Goal: Task Accomplishment & Management: Manage account settings

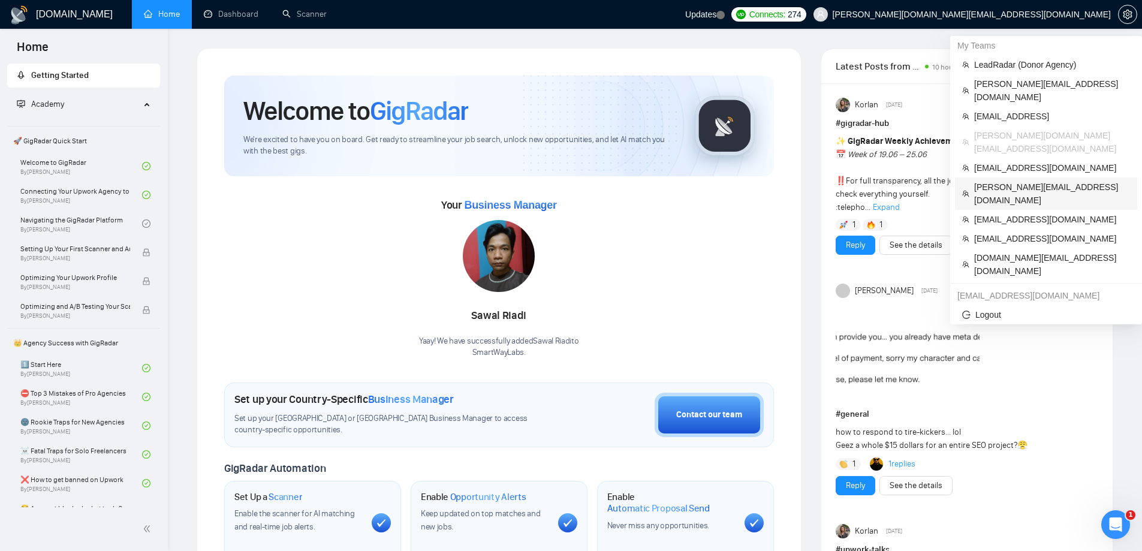
click at [1008, 180] on span "[PERSON_NAME][EMAIL_ADDRESS][DOMAIN_NAME]" at bounding box center [1052, 193] width 156 height 26
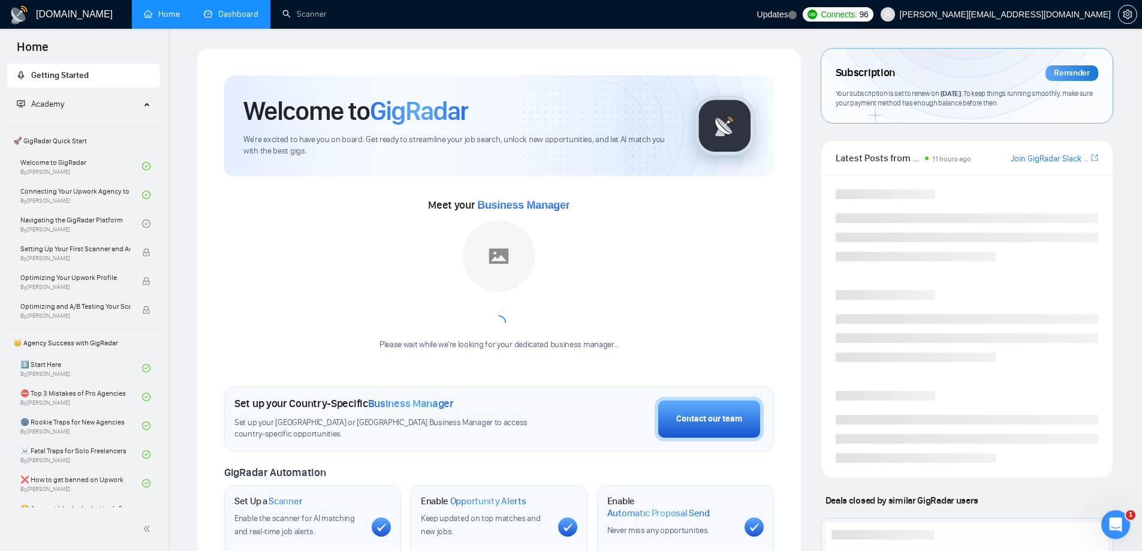
click at [242, 18] on link "Dashboard" at bounding box center [231, 14] width 55 height 10
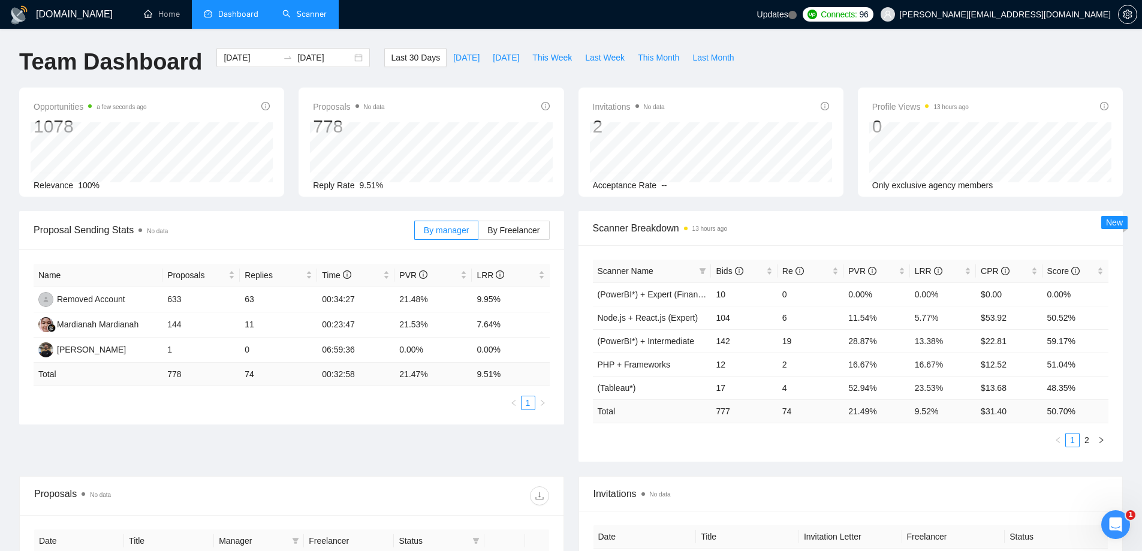
click at [313, 19] on link "Scanner" at bounding box center [304, 14] width 44 height 10
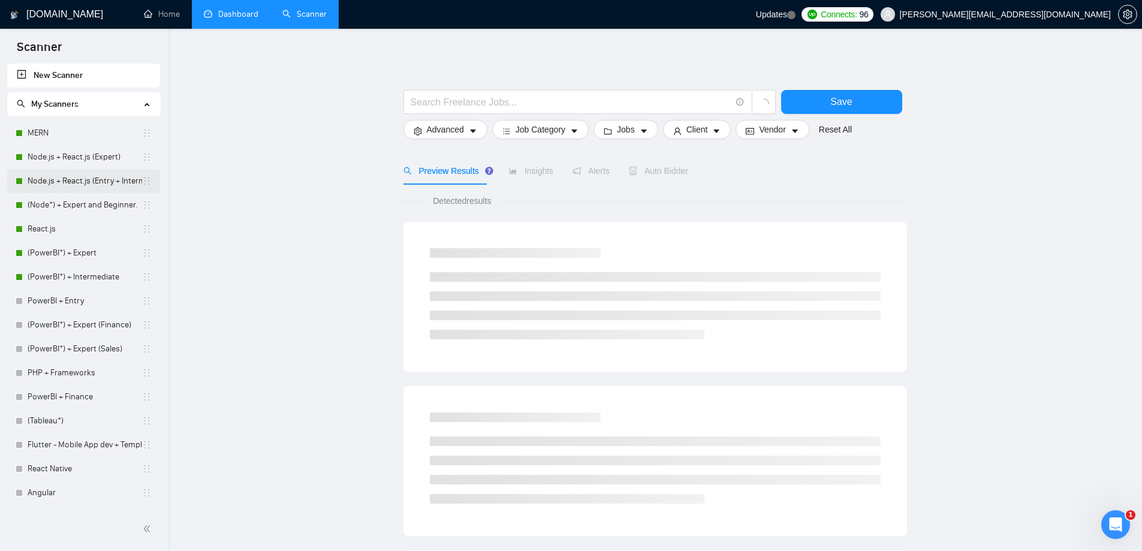
click at [82, 183] on link "Node.js + React.js (Entry + Intermediate)" at bounding box center [85, 181] width 114 height 24
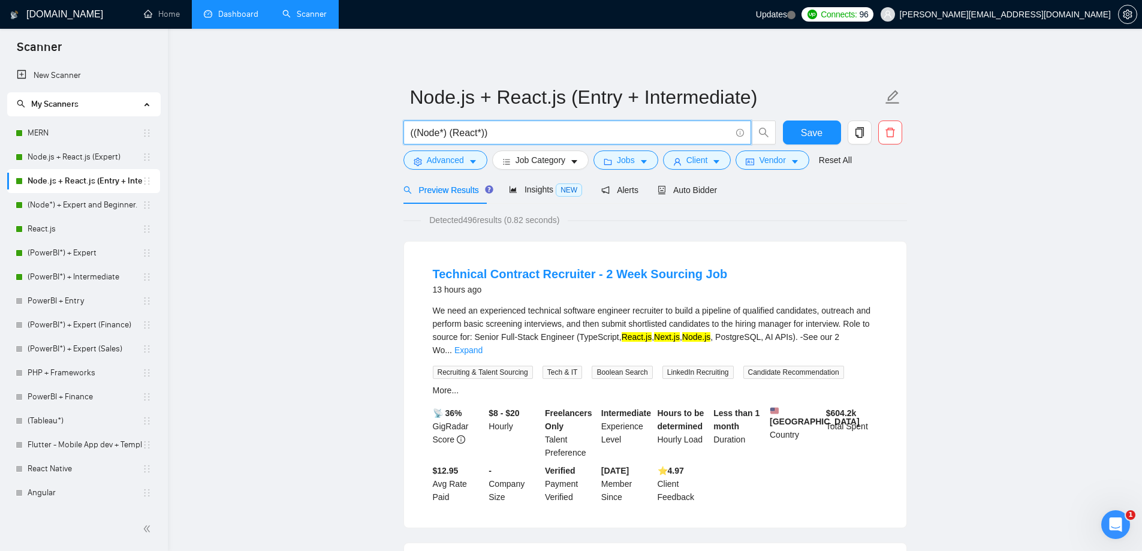
drag, startPoint x: 503, startPoint y: 136, endPoint x: 448, endPoint y: 138, distance: 54.6
click at [448, 138] on input "((Node*) (React*))" at bounding box center [571, 132] width 320 height 15
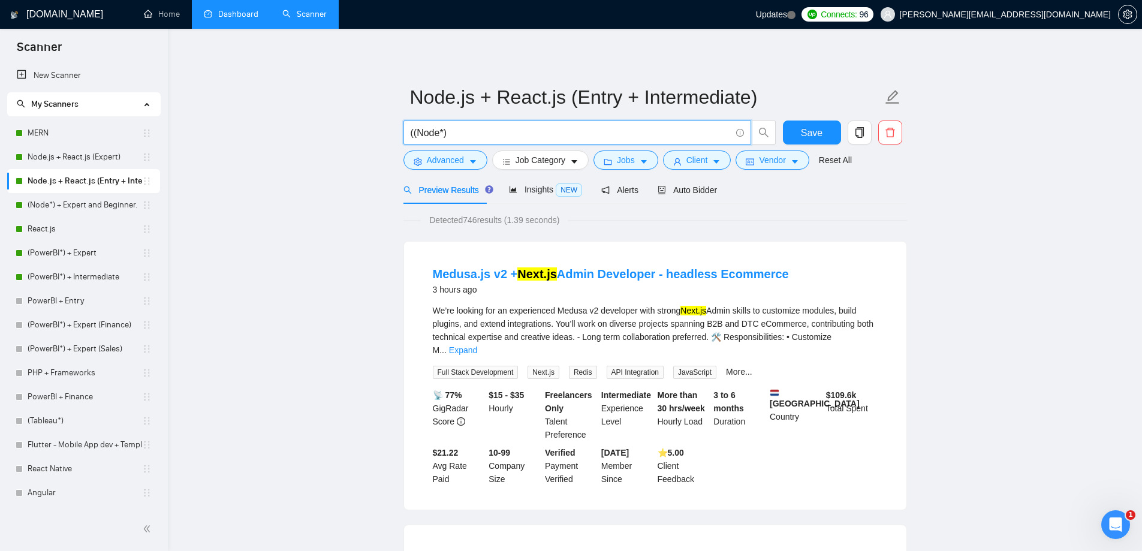
click at [412, 135] on input "((Node*)" at bounding box center [571, 132] width 320 height 15
type input "(Node*)"
click at [759, 159] on span "Vendor" at bounding box center [772, 159] width 26 height 13
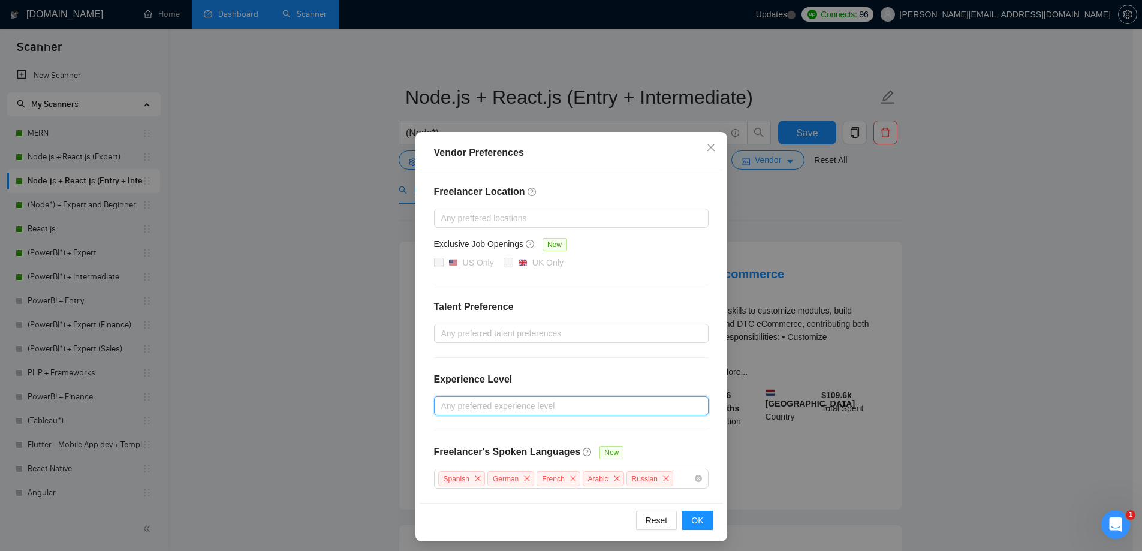
click at [978, 363] on div "Vendor Preferences Freelancer Location Any preffered locations Exclusive Job Op…" at bounding box center [571, 275] width 1142 height 551
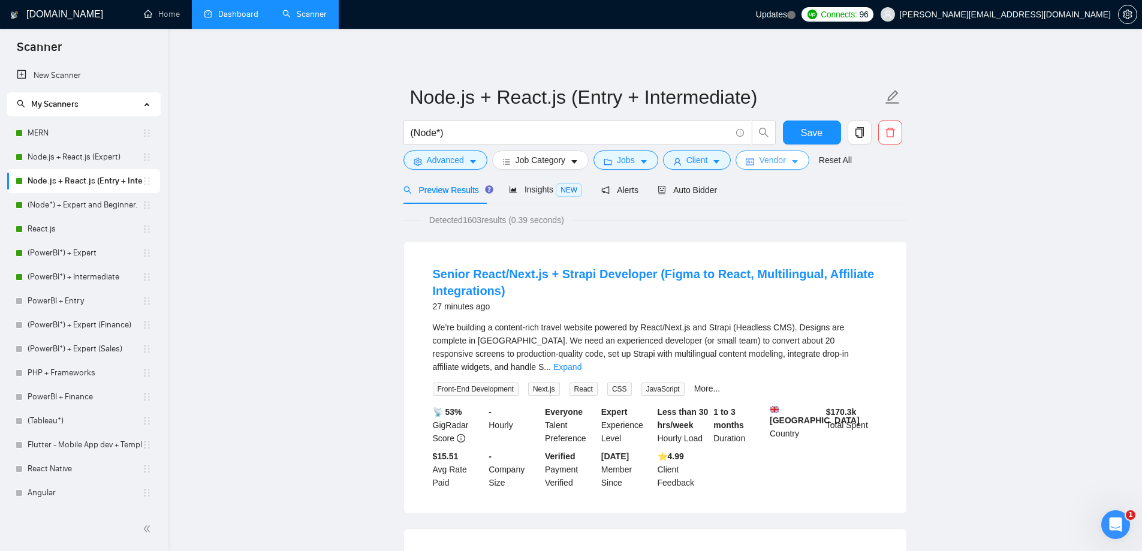
drag, startPoint x: 779, startPoint y: 164, endPoint x: 765, endPoint y: 172, distance: 16.1
click at [777, 164] on span "Vendor" at bounding box center [772, 159] width 26 height 13
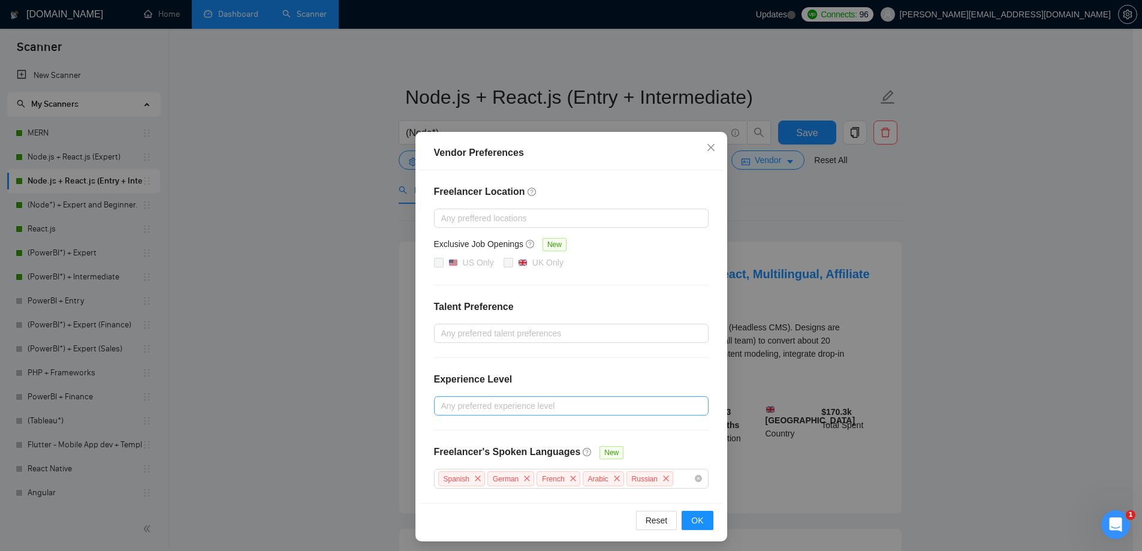
click at [485, 404] on div at bounding box center [565, 406] width 257 height 14
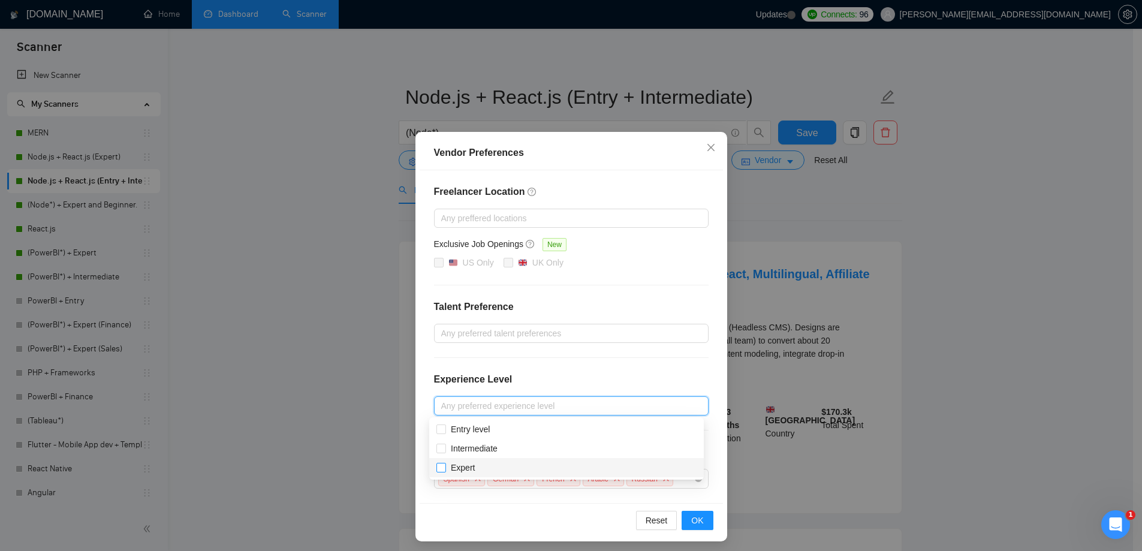
click at [473, 466] on span "Expert" at bounding box center [463, 468] width 24 height 10
click at [445, 466] on input "Expert" at bounding box center [440, 467] width 8 height 8
checkbox input "true"
click at [1051, 385] on div "Vendor Preferences Freelancer Location Any preffered locations Exclusive Job Op…" at bounding box center [571, 275] width 1142 height 551
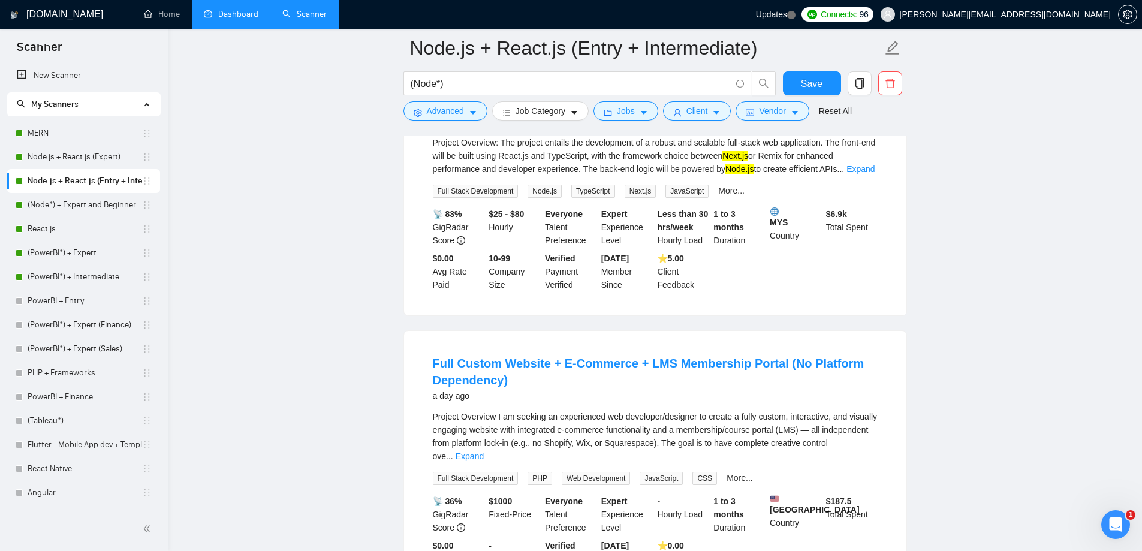
scroll to position [839, 0]
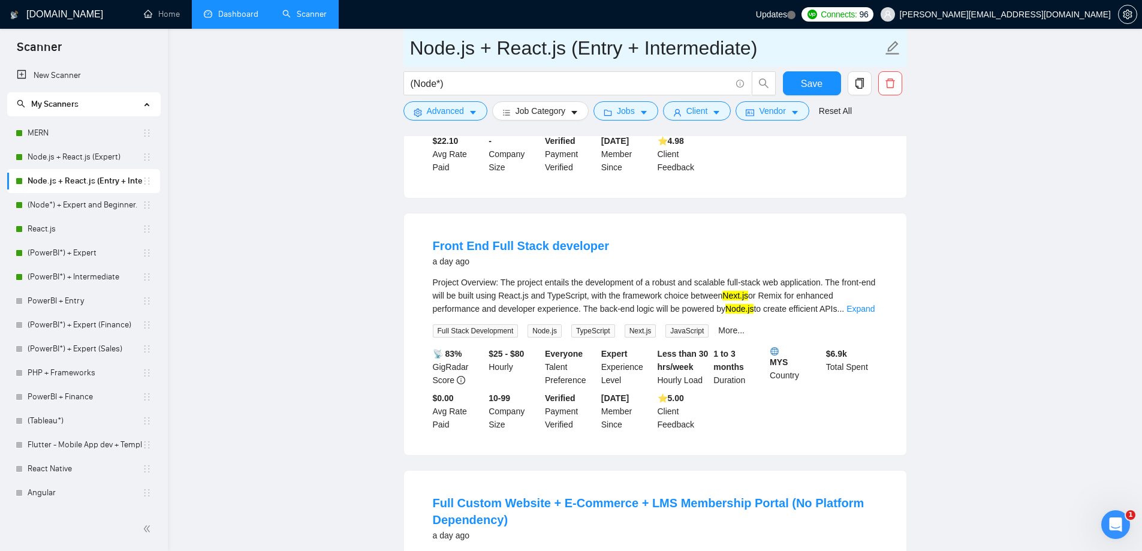
drag, startPoint x: 76, startPoint y: 208, endPoint x: 607, endPoint y: 53, distance: 552.5
click at [76, 207] on link "(Node*) + Expert and Beginner." at bounding box center [85, 205] width 114 height 24
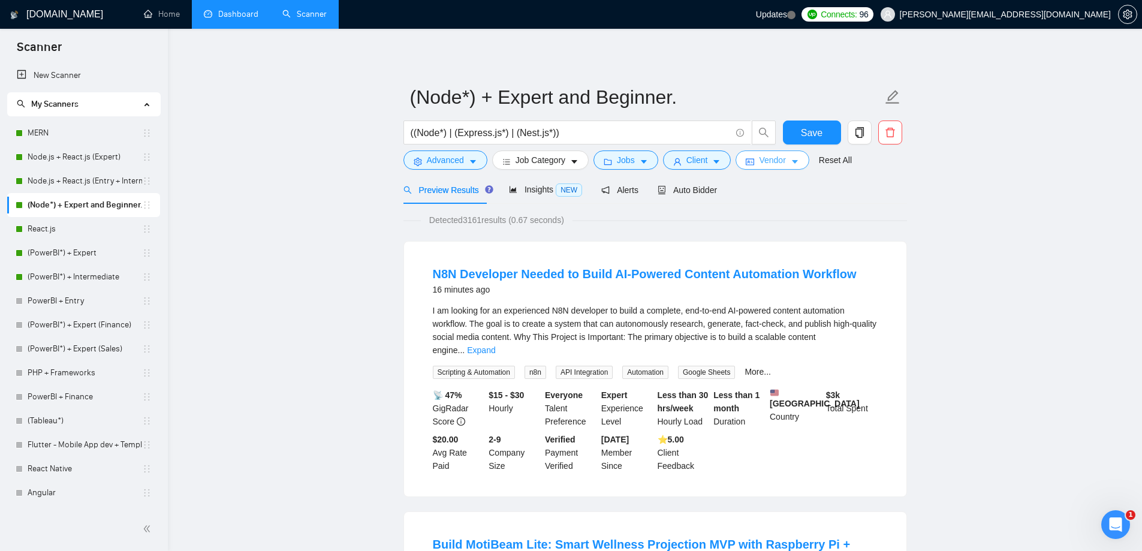
click at [759, 161] on span "Vendor" at bounding box center [772, 159] width 26 height 13
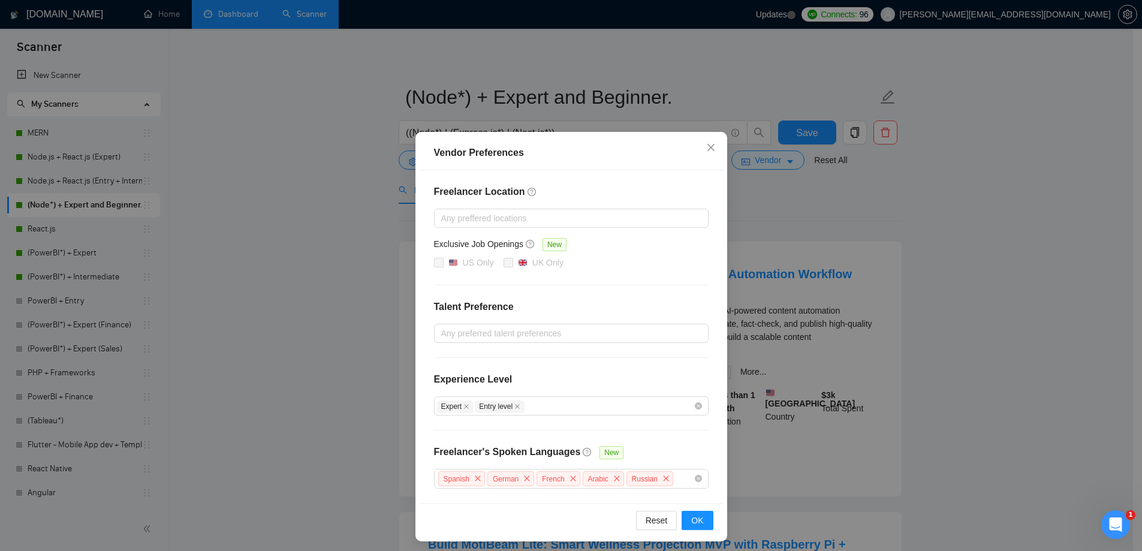
click at [945, 270] on div "Vendor Preferences Freelancer Location Any preffered locations Exclusive Job Op…" at bounding box center [571, 275] width 1142 height 551
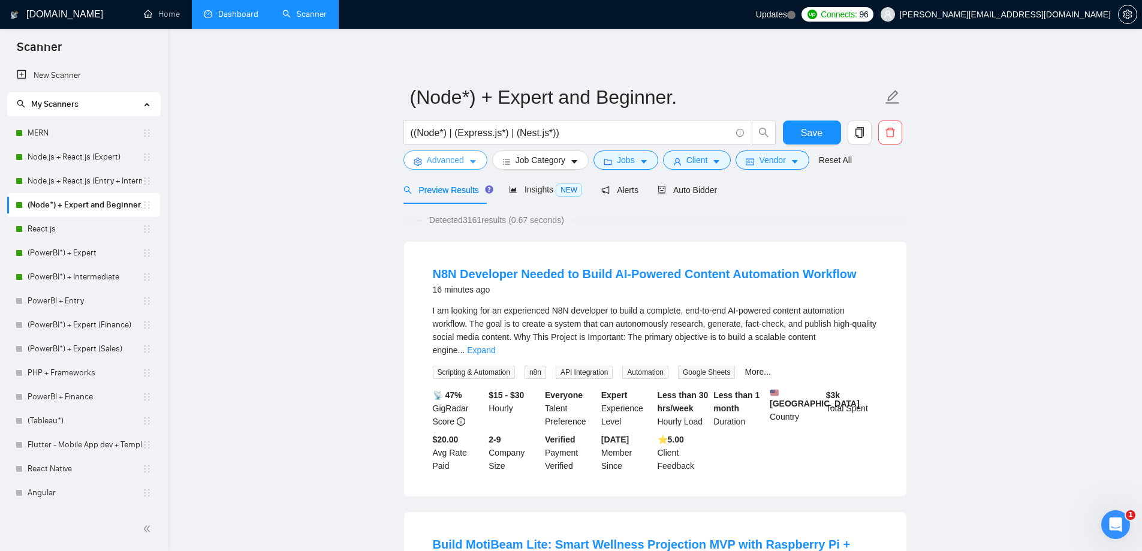
click at [459, 158] on span "Advanced" at bounding box center [445, 159] width 37 height 13
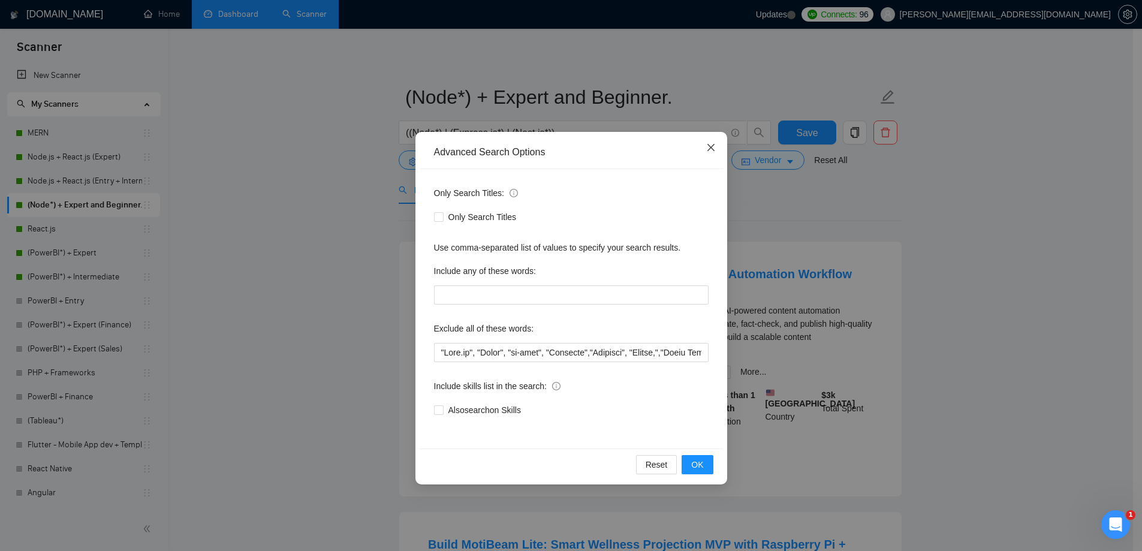
click at [717, 146] on span "Close" at bounding box center [711, 148] width 32 height 32
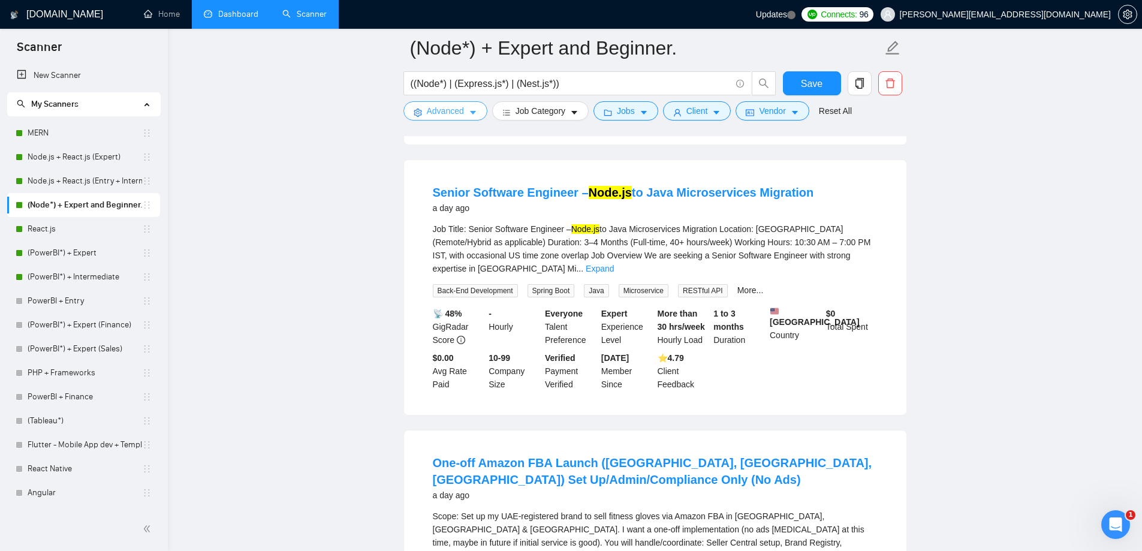
scroll to position [2486, 0]
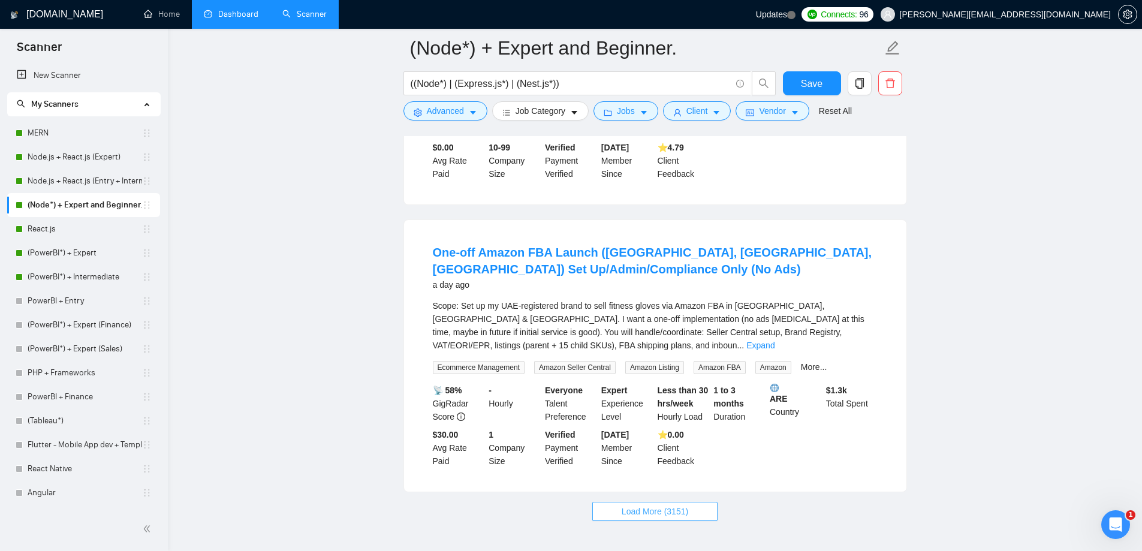
click at [689, 502] on button "Load More (3151)" at bounding box center [654, 511] width 125 height 19
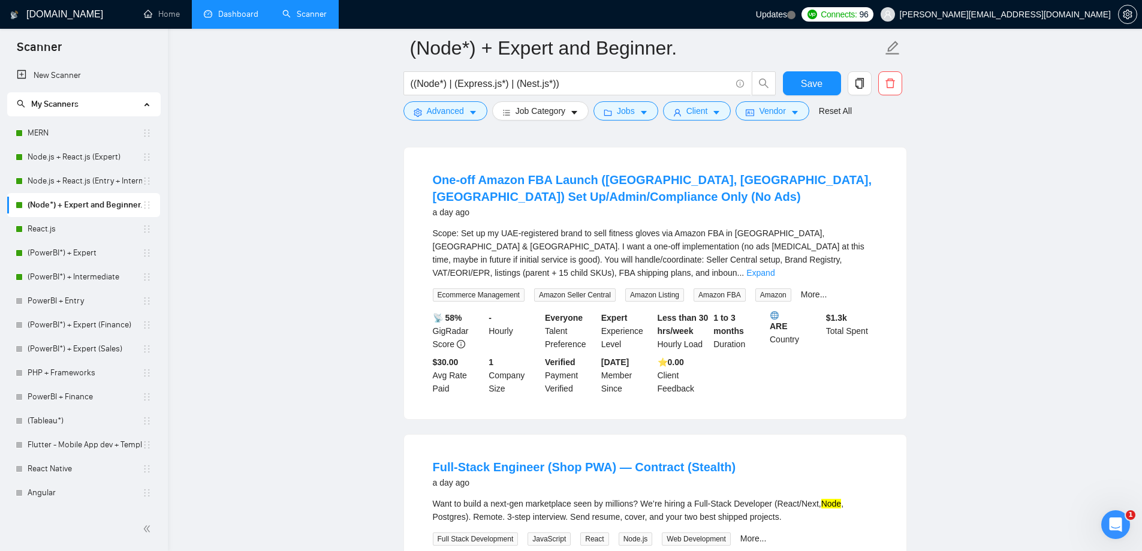
scroll to position [2726, 0]
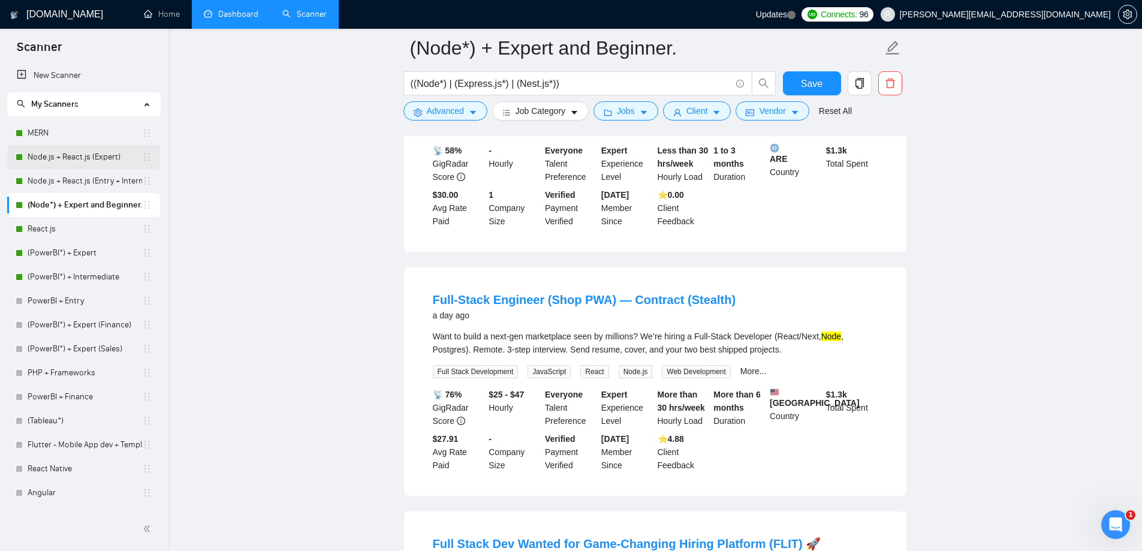
click at [94, 161] on link "Node.js + React.js (Expert)" at bounding box center [85, 157] width 114 height 24
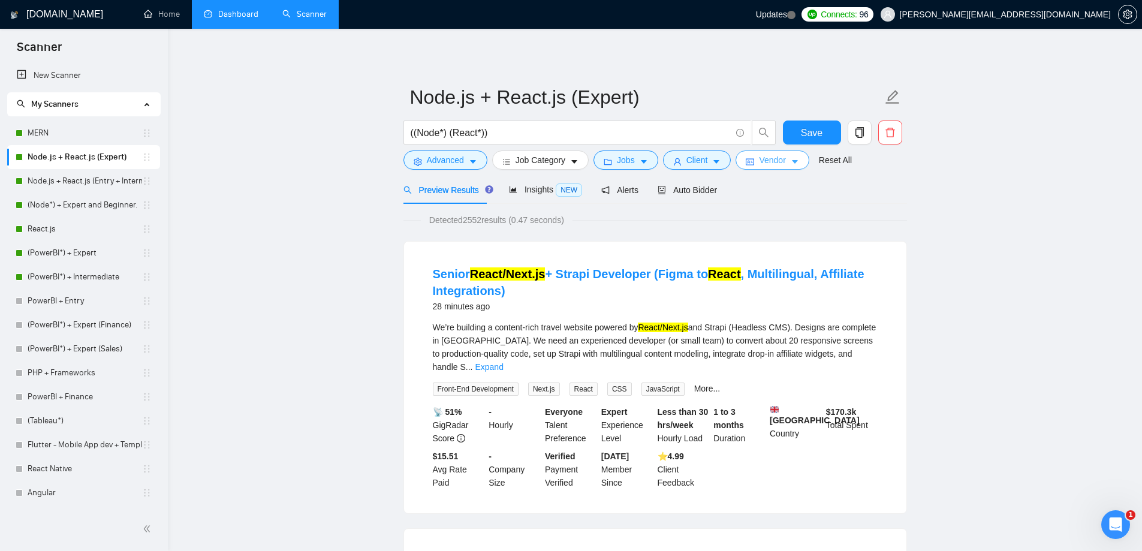
click at [761, 164] on span "Vendor" at bounding box center [772, 159] width 26 height 13
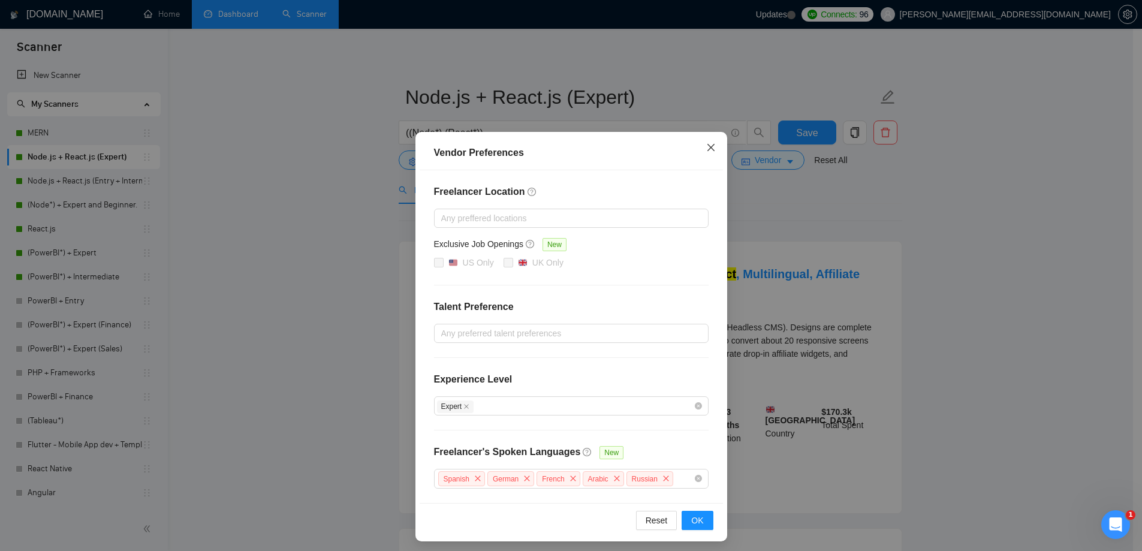
click at [707, 149] on icon "close" at bounding box center [710, 147] width 7 height 7
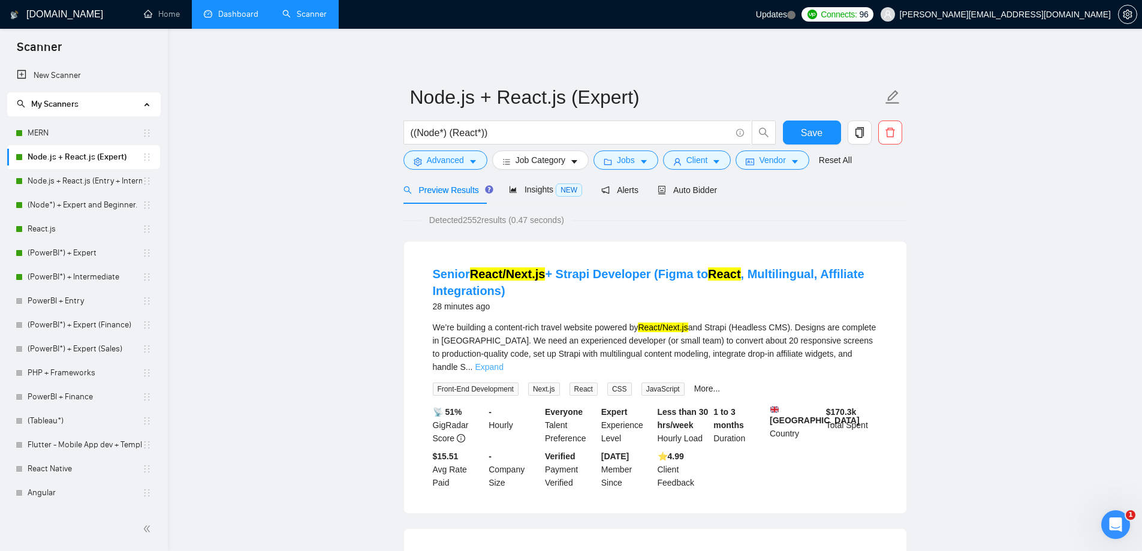
click at [503, 362] on link "Expand" at bounding box center [489, 367] width 28 height 10
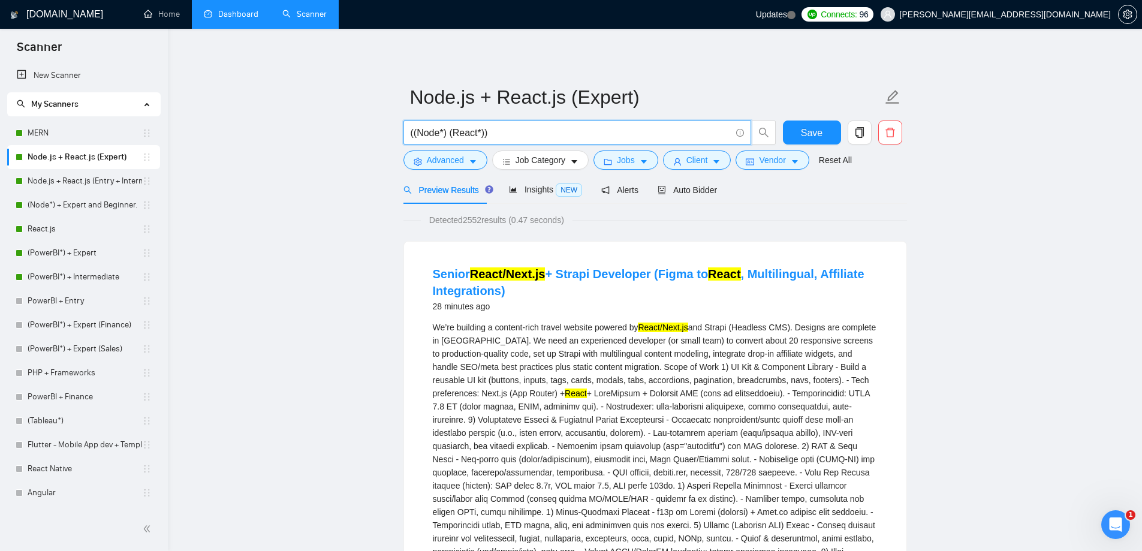
drag, startPoint x: 515, startPoint y: 134, endPoint x: 336, endPoint y: 144, distance: 180.1
click at [785, 155] on button "Vendor" at bounding box center [771, 159] width 73 height 19
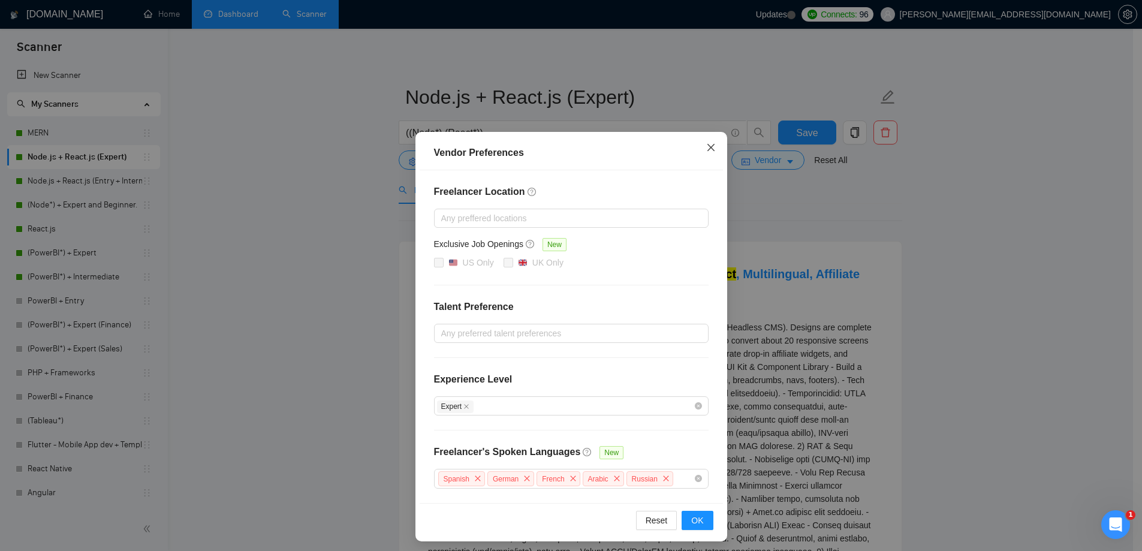
click at [706, 147] on icon "close" at bounding box center [711, 148] width 10 height 10
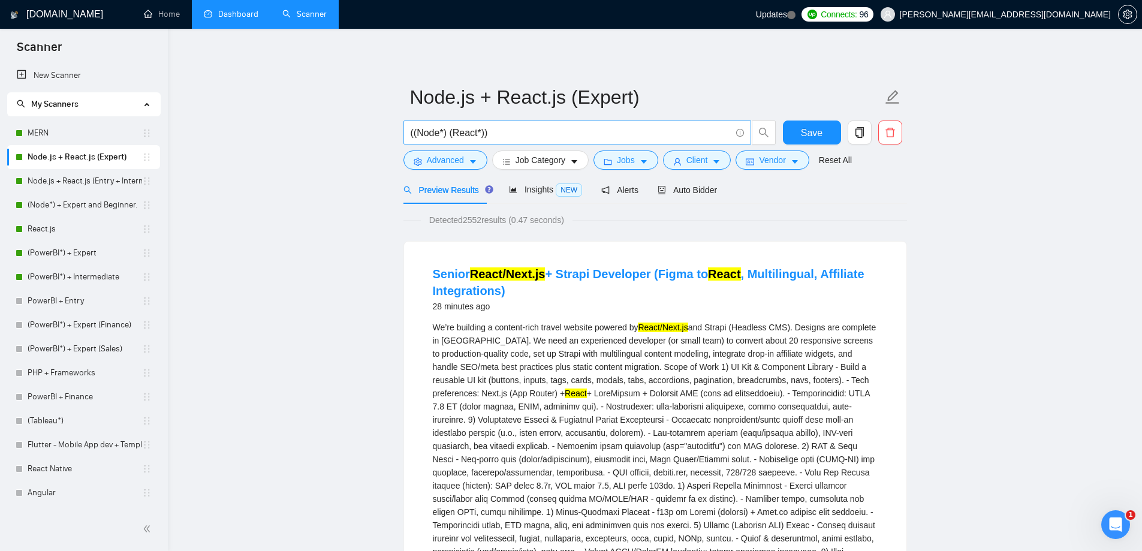
click at [524, 133] on input "((Node*) (React*))" at bounding box center [571, 132] width 320 height 15
click at [524, 132] on input "((Node*) (React*))" at bounding box center [571, 132] width 320 height 15
drag, startPoint x: 518, startPoint y: 132, endPoint x: 372, endPoint y: 131, distance: 146.2
paste input "Full-Stack Engineer (Shop PWA) — Contract (Stealth)"
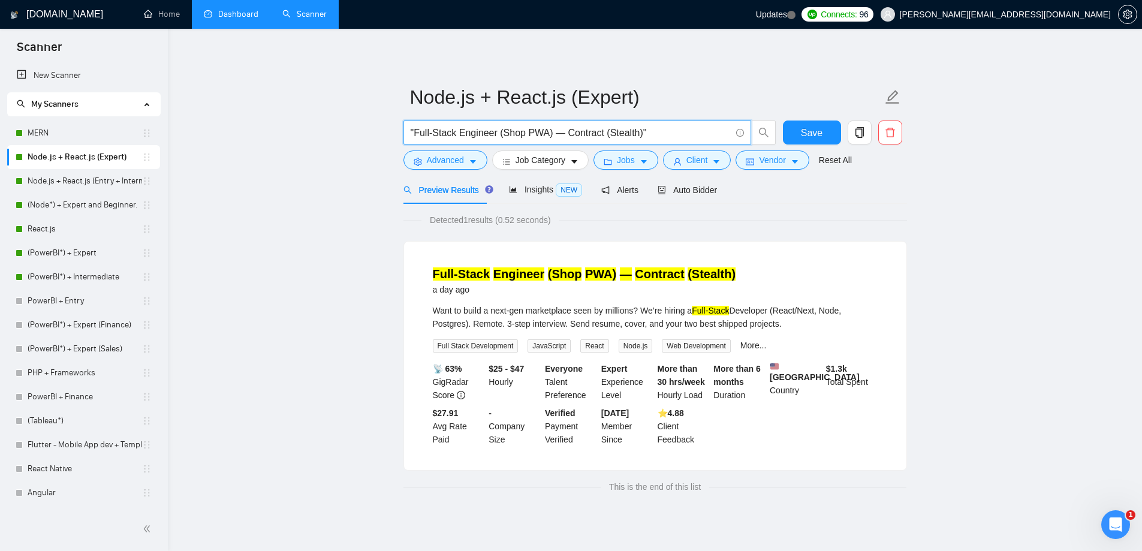
drag, startPoint x: 663, startPoint y: 139, endPoint x: 377, endPoint y: 159, distance: 286.6
click at [377, 159] on main "Node.js + React.js (Expert) "Full-Stack Engineer (Shop PWA) — Contract (Stealth…" at bounding box center [655, 275] width 936 height 455
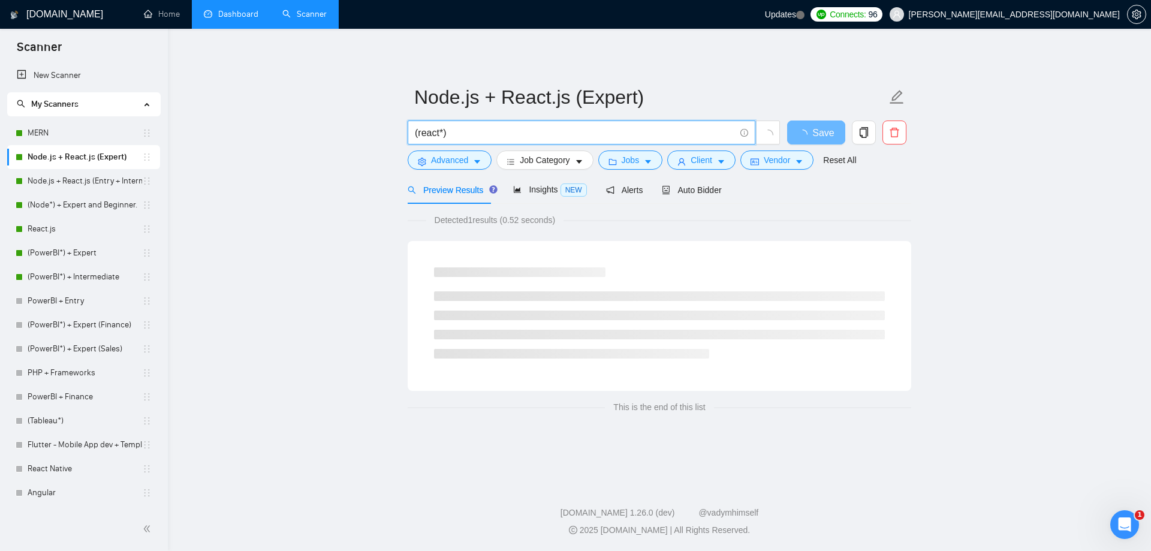
click at [976, 226] on main "Node.js + React.js (Expert) (react*) Save Advanced Job Category Jobs Client Ven…" at bounding box center [659, 253] width 945 height 411
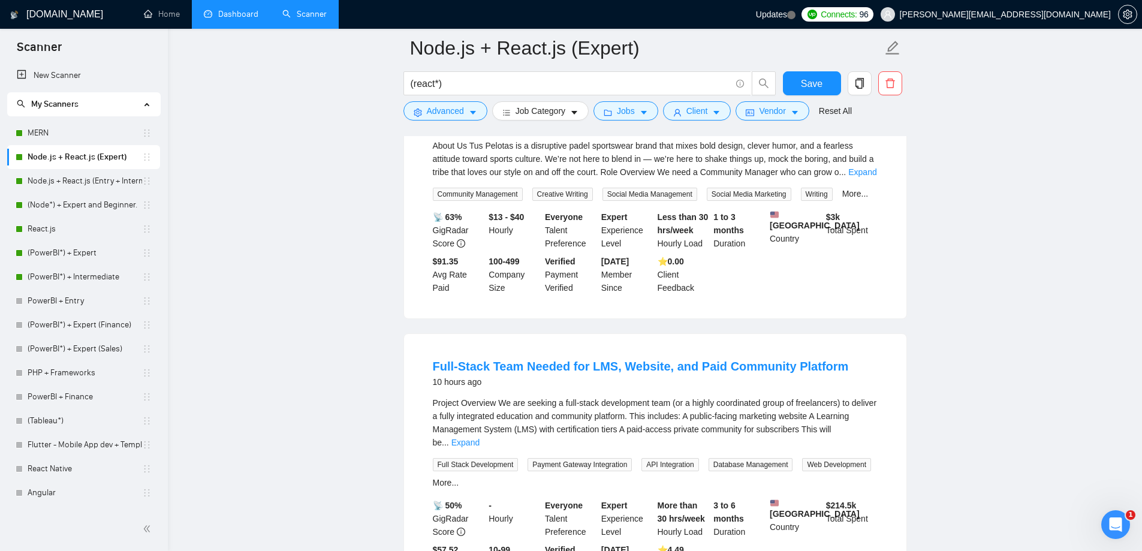
scroll to position [2457, 0]
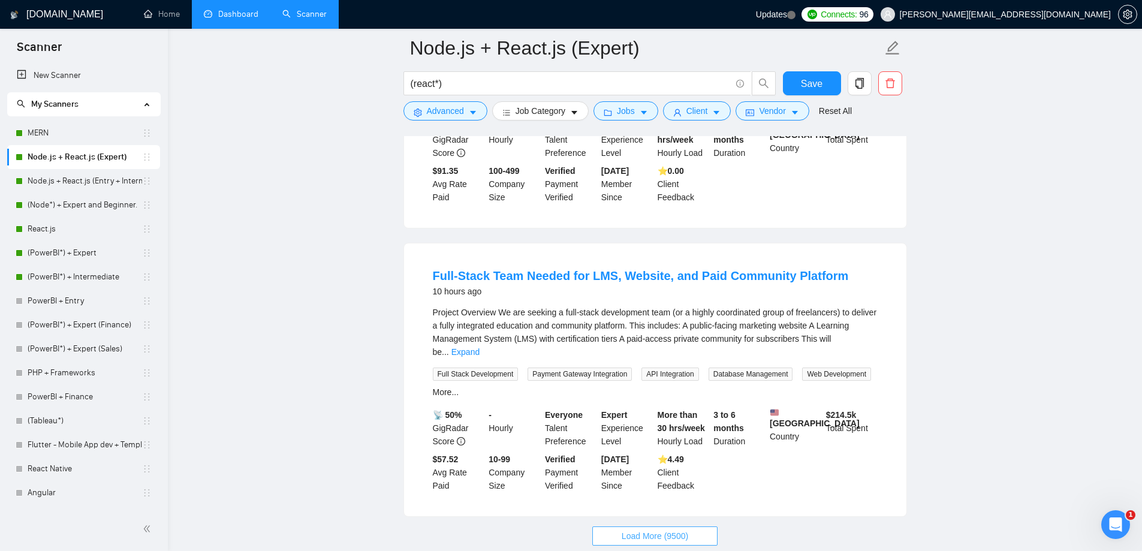
click at [667, 529] on span "Load More (9500)" at bounding box center [655, 535] width 67 height 13
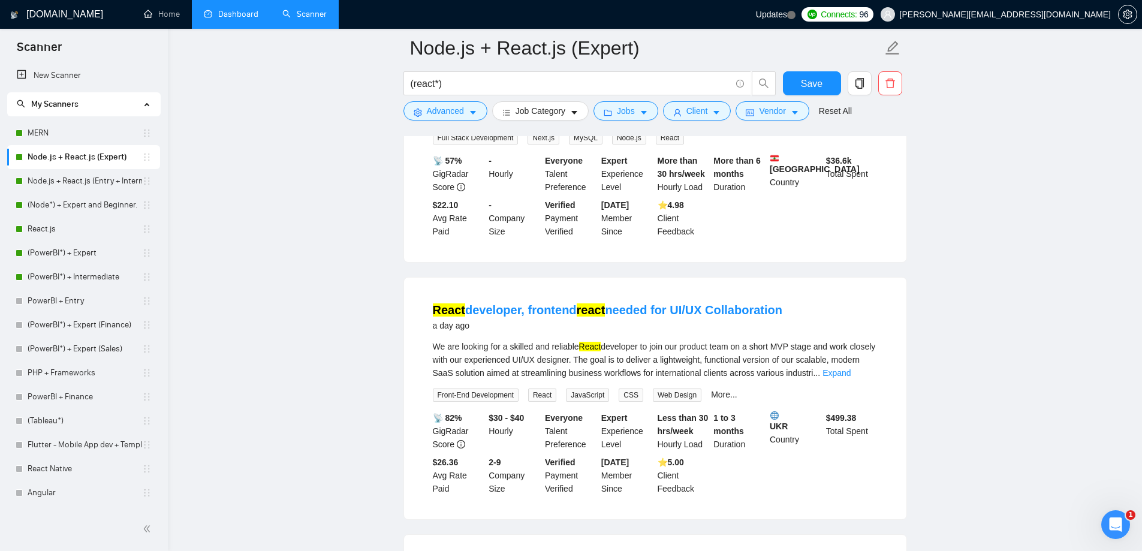
scroll to position [5048, 0]
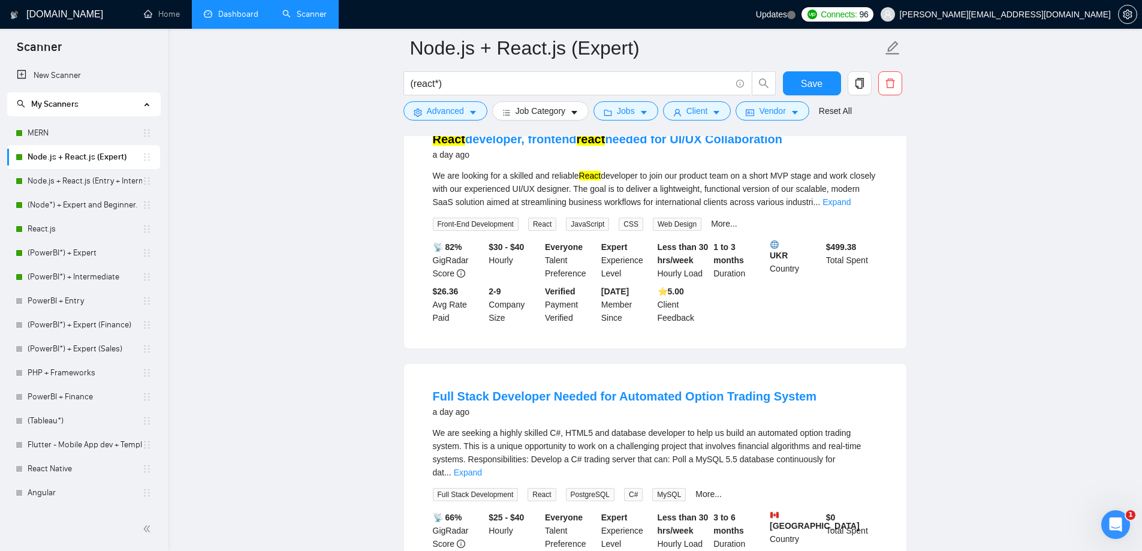
scroll to position [4808, 0]
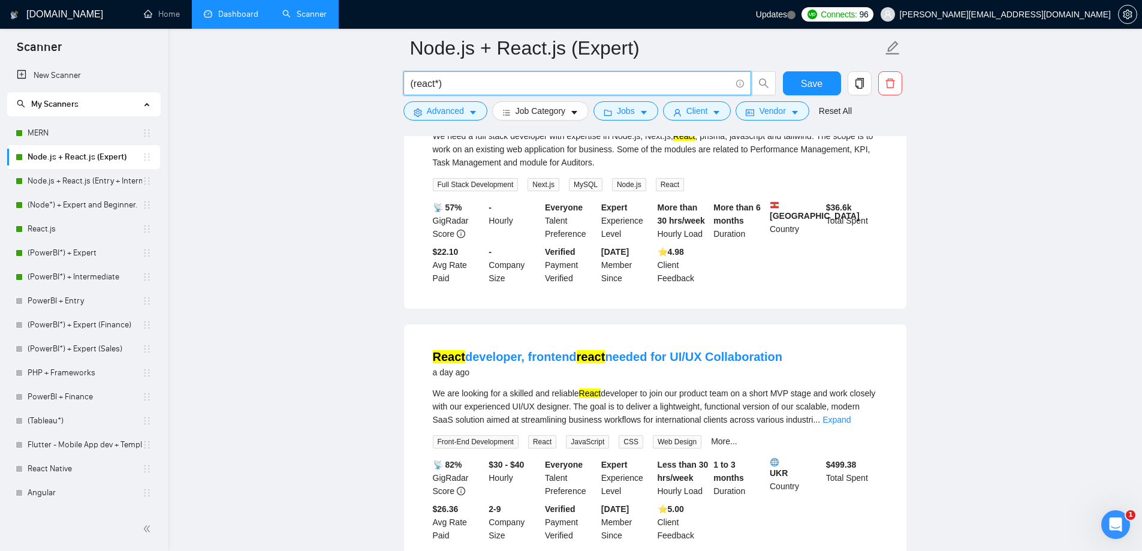
drag, startPoint x: 433, startPoint y: 86, endPoint x: 412, endPoint y: 85, distance: 21.1
click at [412, 85] on input "(react*)" at bounding box center [571, 83] width 320 height 15
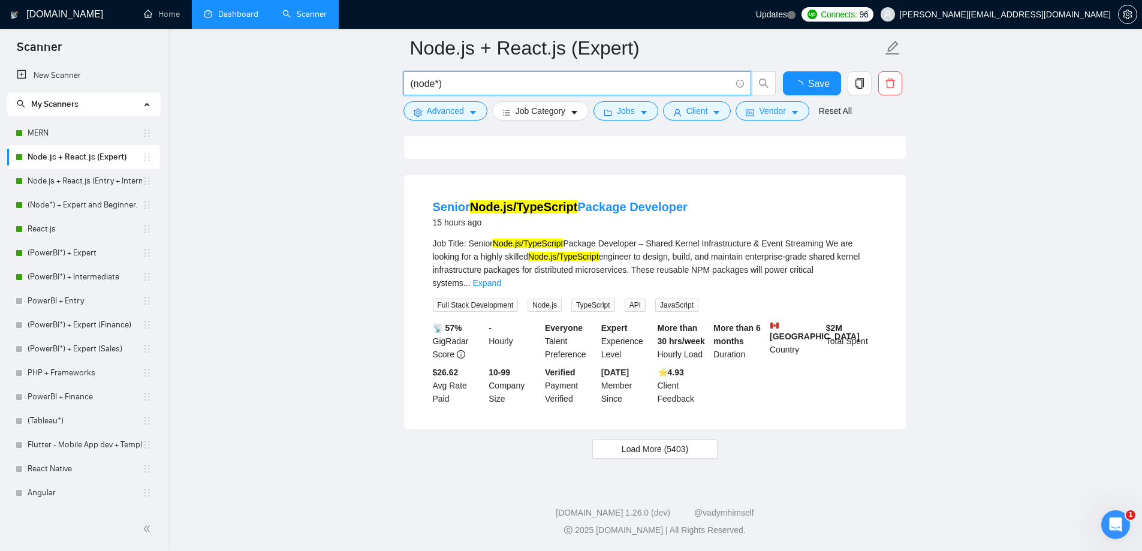
scroll to position [2473, 0]
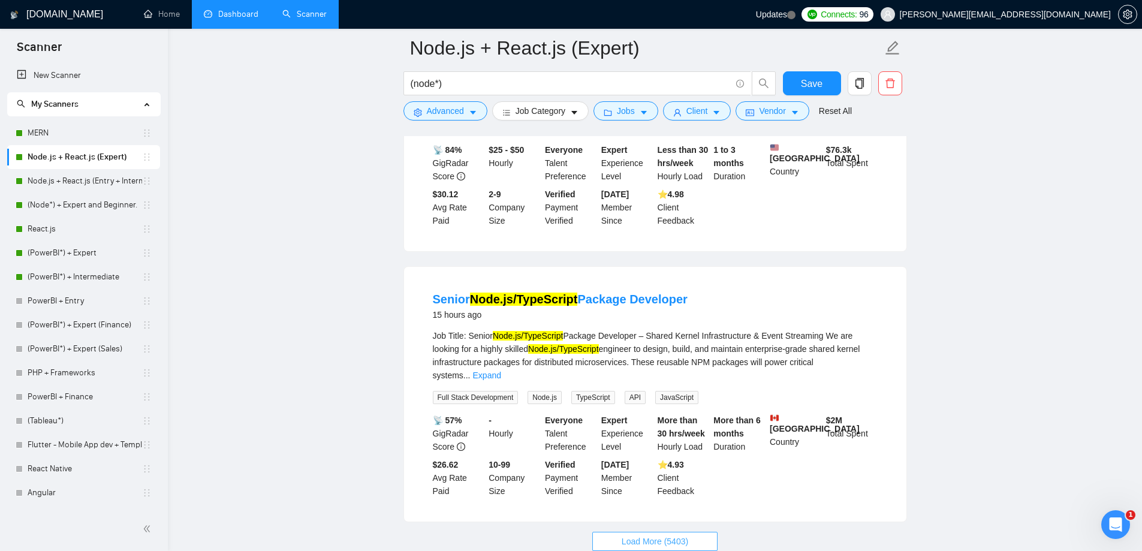
click at [680, 535] on span "Load More (5403)" at bounding box center [655, 541] width 67 height 13
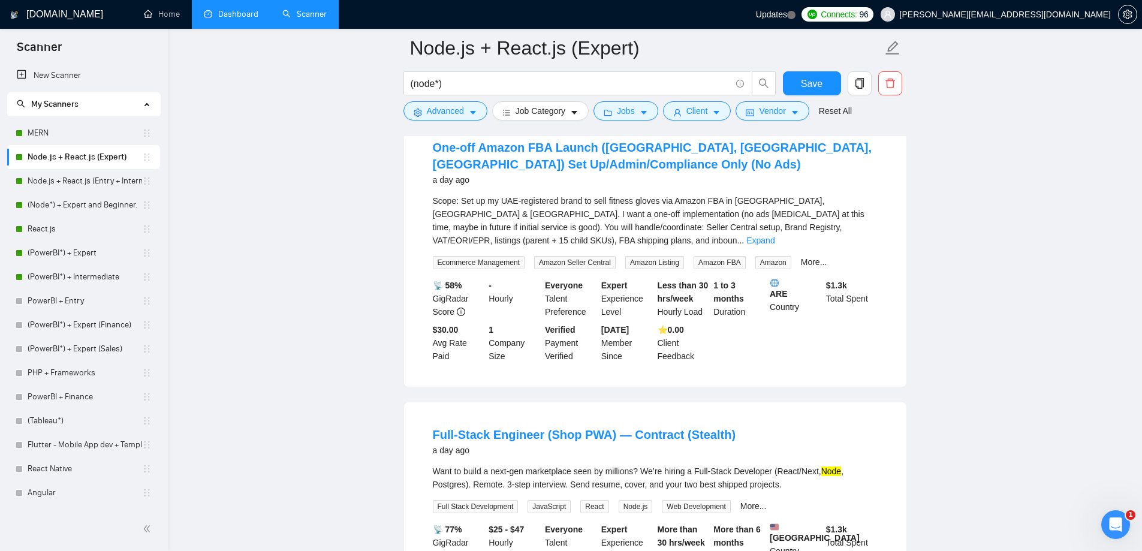
scroll to position [4196, 0]
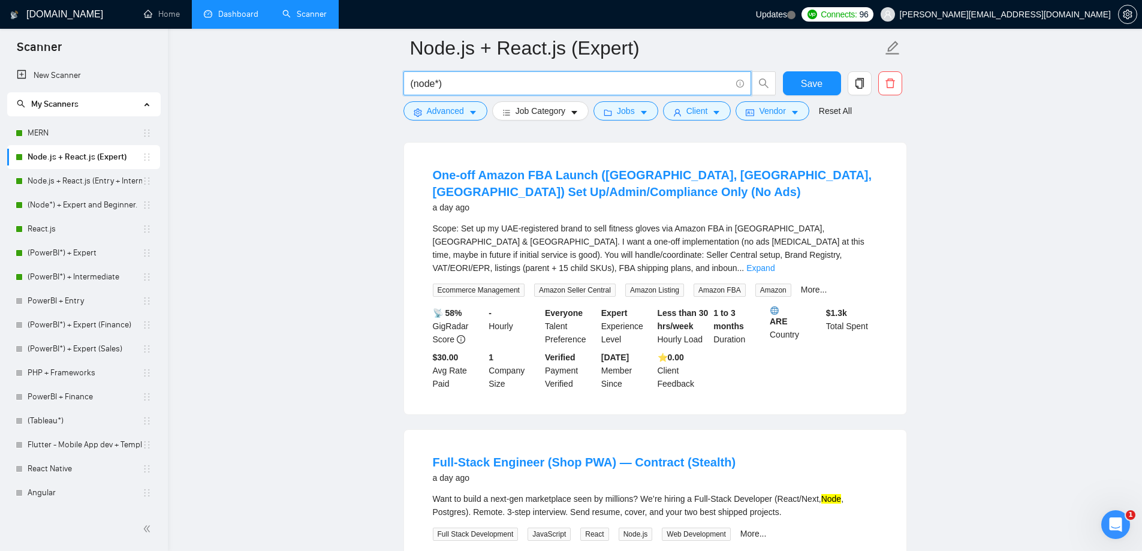
click at [455, 87] on input "(node*)" at bounding box center [571, 83] width 320 height 15
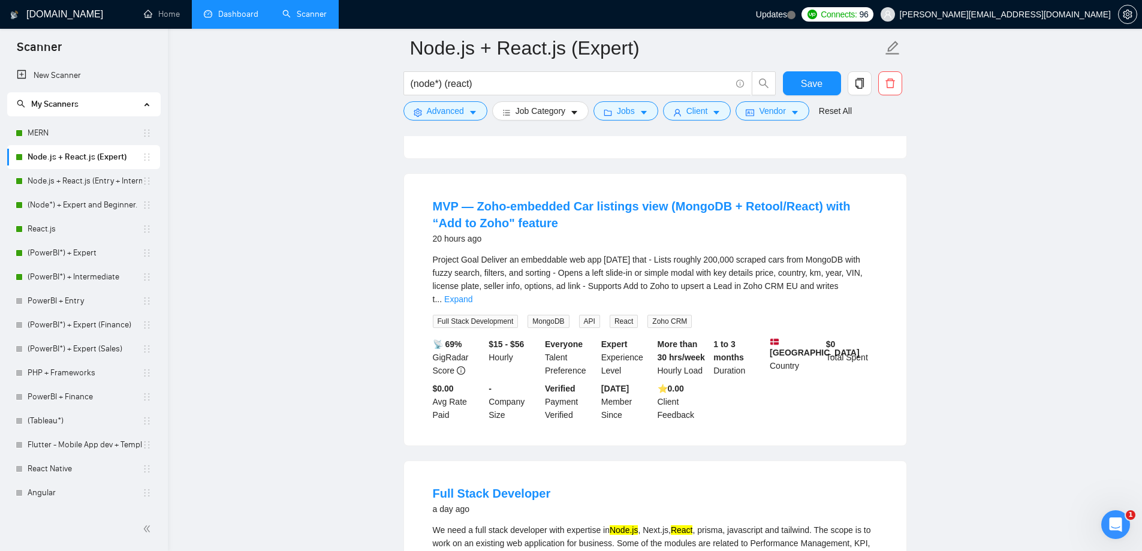
scroll to position [1309, 0]
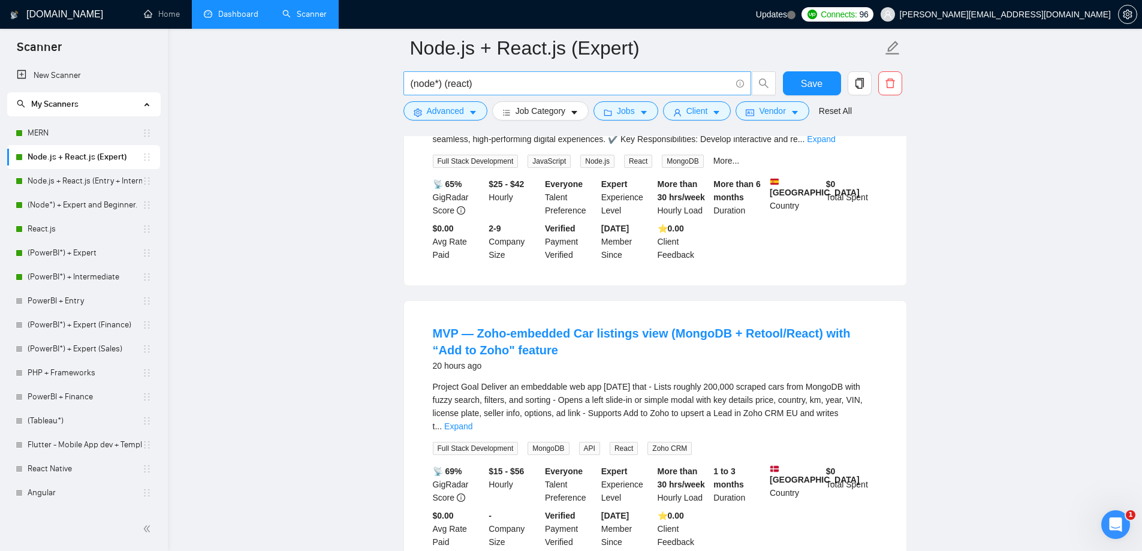
click at [467, 83] on input "(node*) (react)" at bounding box center [571, 83] width 320 height 15
click at [478, 84] on input "(node*) (react*)" at bounding box center [571, 83] width 320 height 15
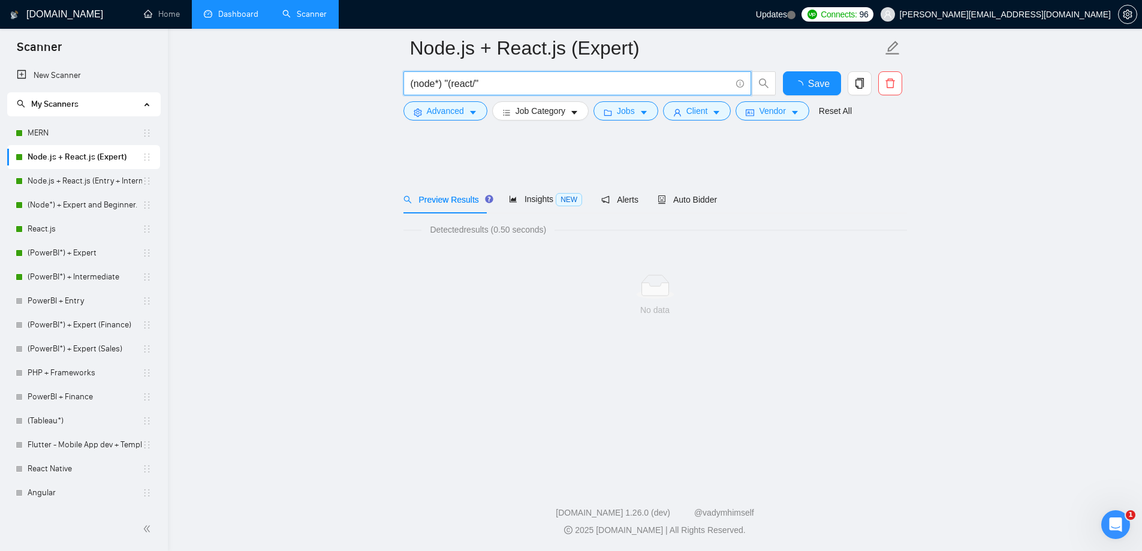
scroll to position [0, 0]
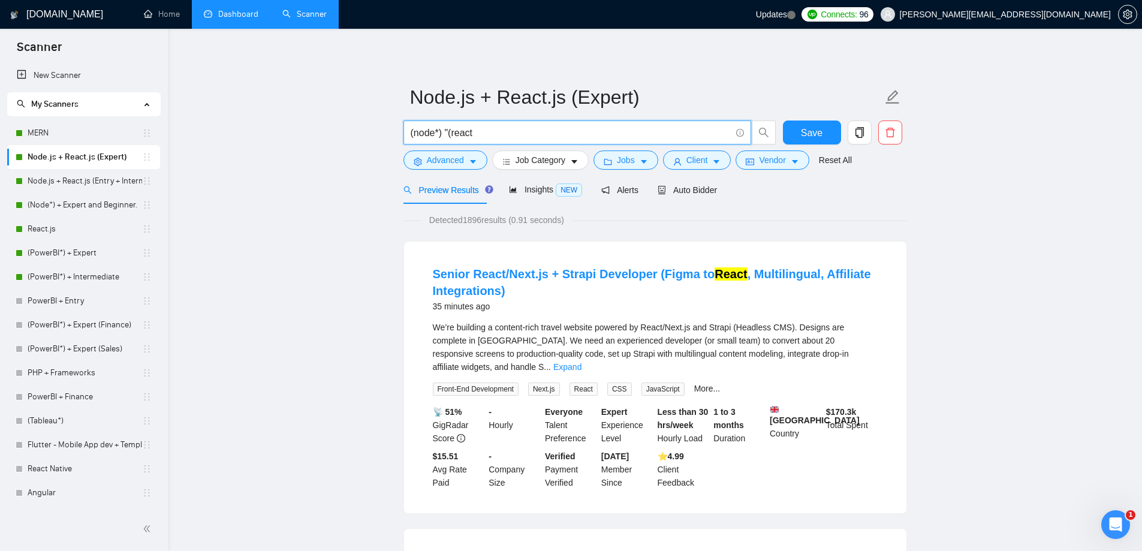
click at [480, 132] on input "(node*) "(react" at bounding box center [571, 132] width 320 height 15
click at [450, 128] on input "(node*) "(react" at bounding box center [571, 132] width 320 height 15
click at [481, 131] on input "(node*) (react" at bounding box center [571, 132] width 320 height 15
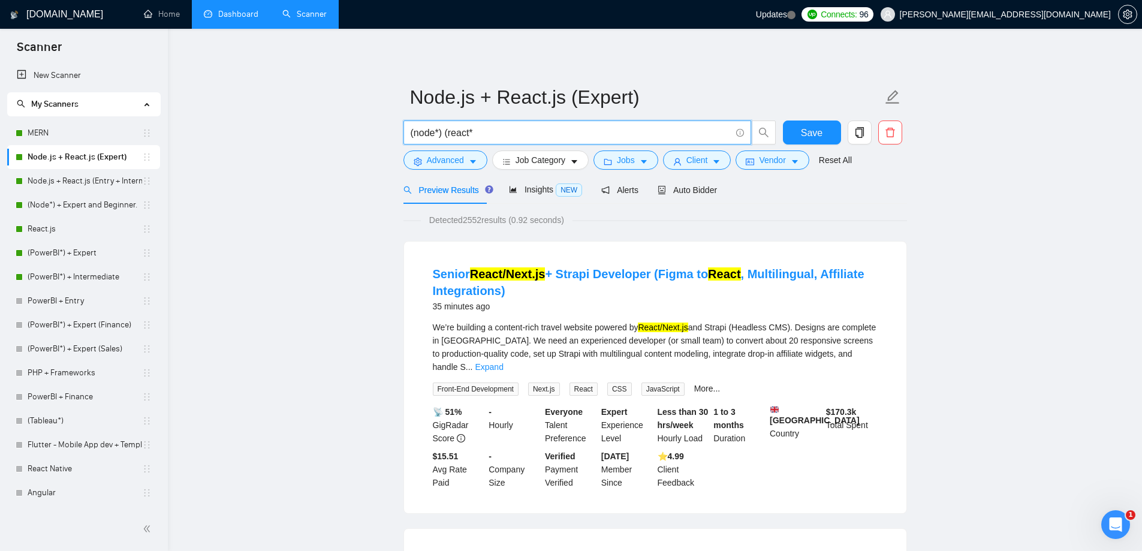
drag, startPoint x: 481, startPoint y: 129, endPoint x: 446, endPoint y: 134, distance: 35.8
click at [446, 134] on input "(node*) (react*" at bounding box center [571, 132] width 320 height 15
click at [445, 132] on input "(node*) (react*" at bounding box center [571, 132] width 320 height 15
click at [503, 135] on input "(node*) "(react*" at bounding box center [571, 132] width 320 height 15
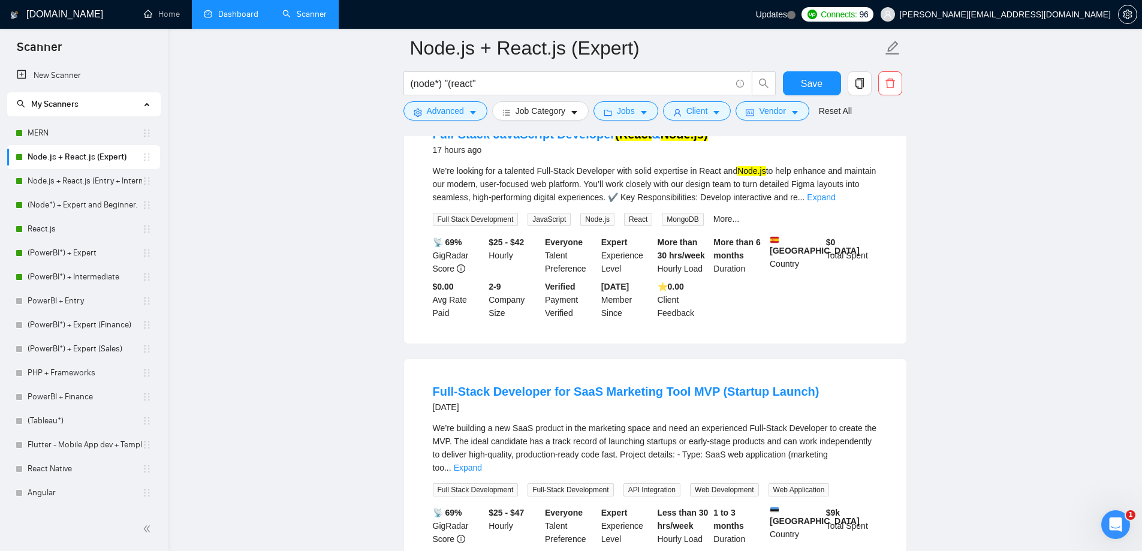
scroll to position [180, 0]
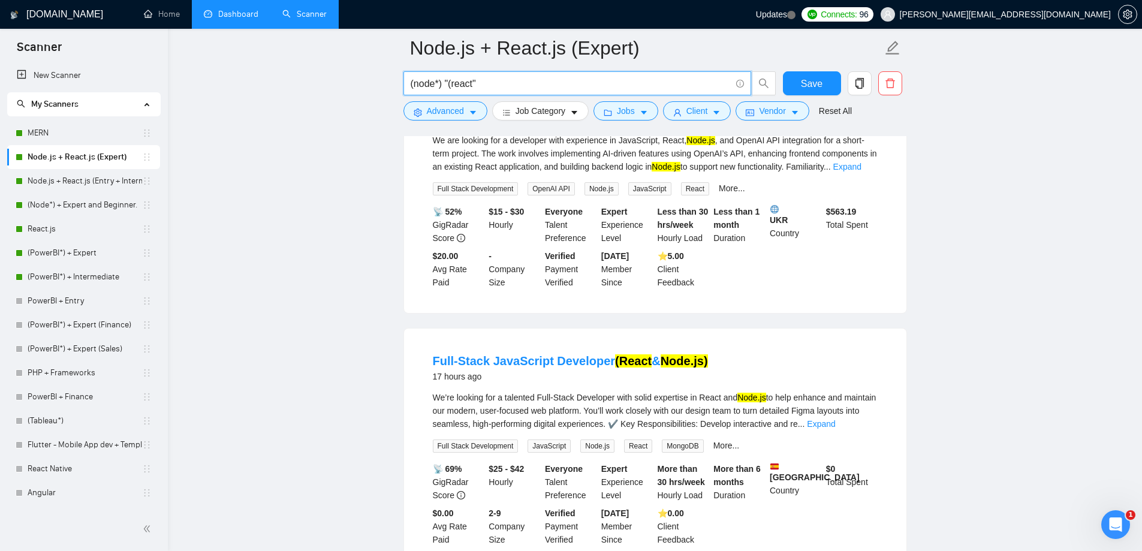
drag, startPoint x: 496, startPoint y: 86, endPoint x: 446, endPoint y: 85, distance: 49.8
click at [446, 85] on input "(node*) "(react"" at bounding box center [571, 83] width 320 height 15
paste input "React"
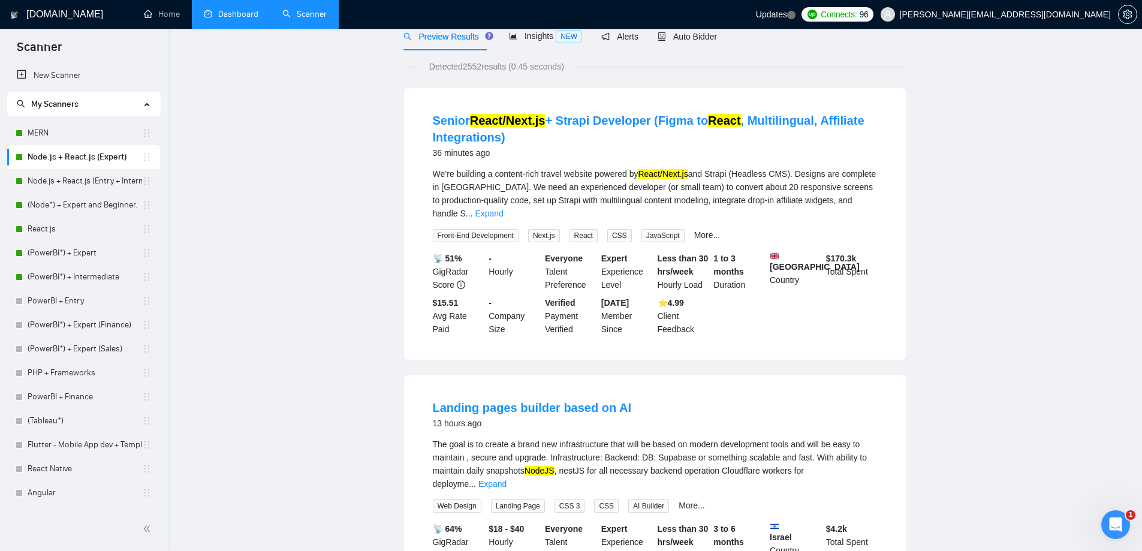
scroll to position [0, 0]
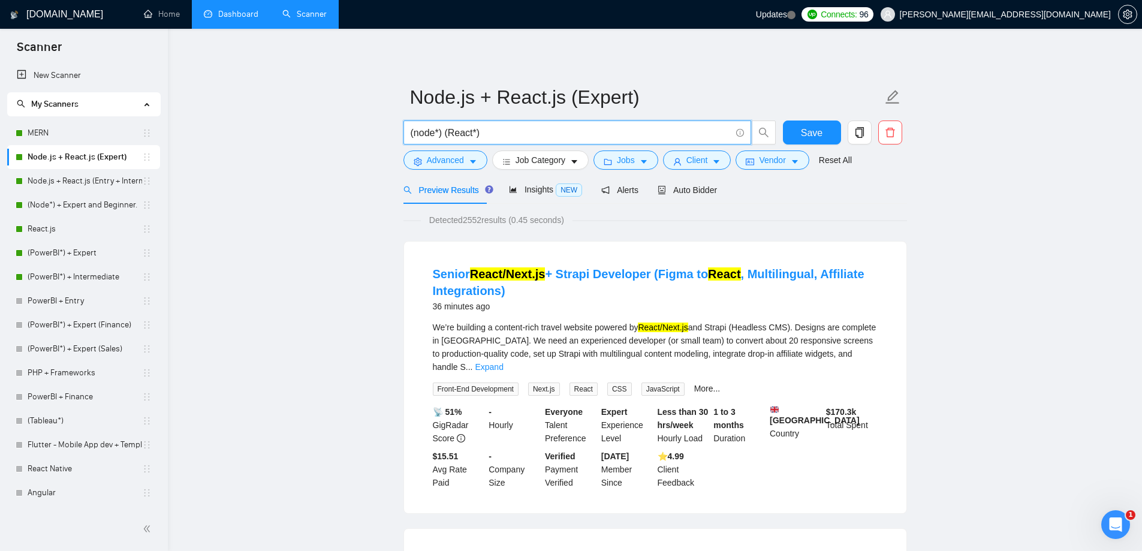
drag, startPoint x: 495, startPoint y: 135, endPoint x: 445, endPoint y: 139, distance: 50.5
click at [445, 139] on input "(node*) (React*)" at bounding box center [571, 132] width 320 height 15
click at [412, 131] on input "(node*)" at bounding box center [571, 132] width 320 height 15
click at [411, 131] on input "(node*)" at bounding box center [571, 132] width 320 height 15
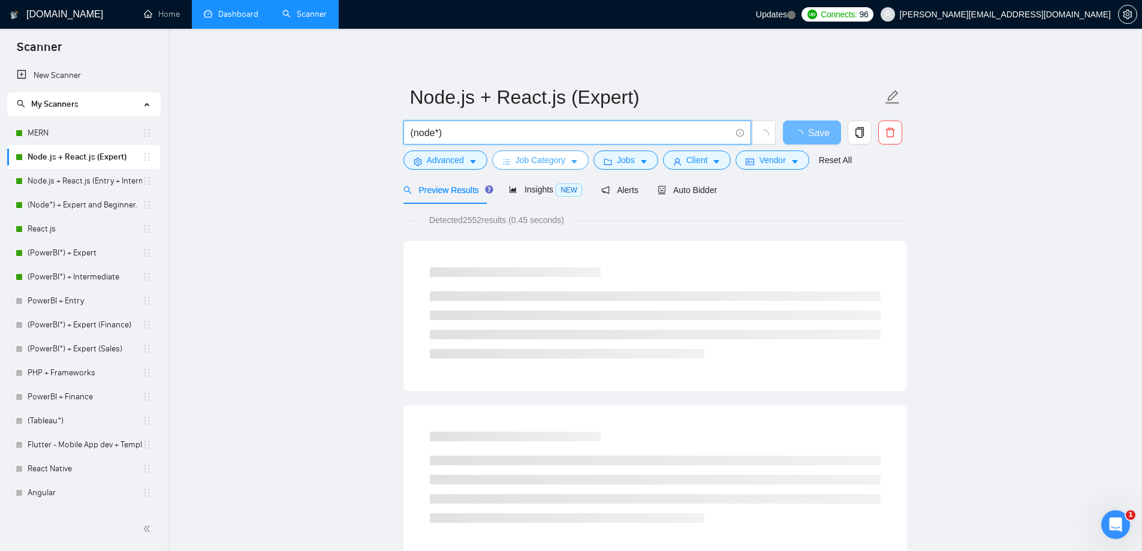
paste input "(React*)"
click at [487, 134] on input "(React*) (node*)" at bounding box center [571, 132] width 320 height 15
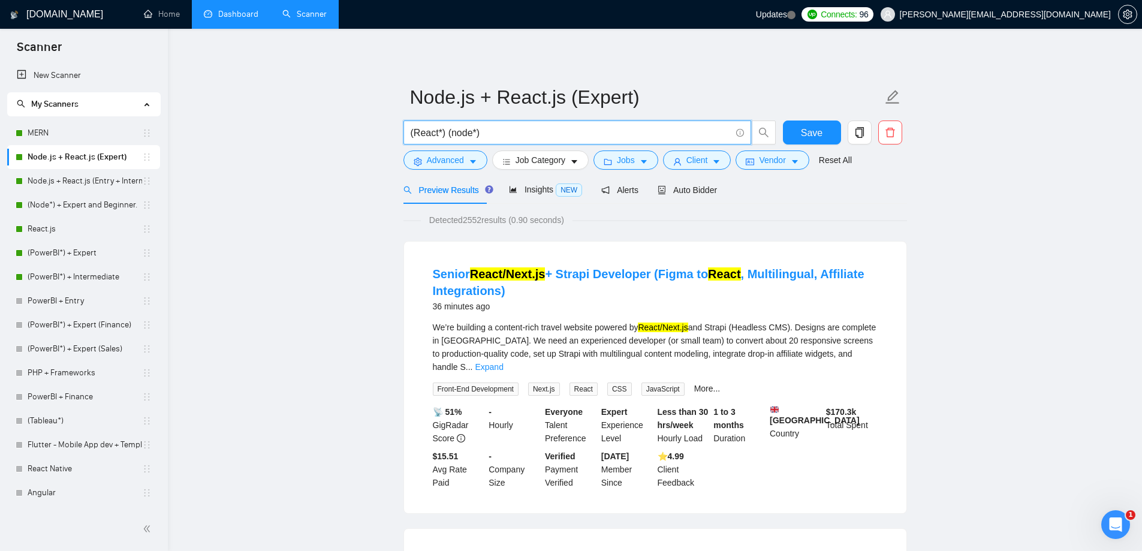
type input "(React*) (node*)"
click at [472, 161] on icon "caret-down" at bounding box center [473, 163] width 6 height 4
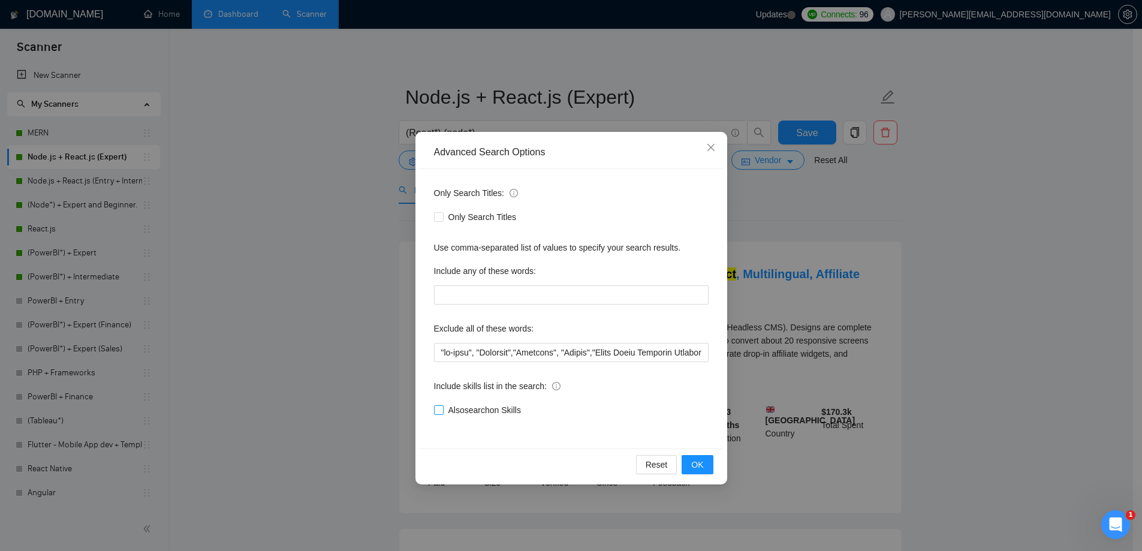
click at [468, 411] on span "Also search on Skills" at bounding box center [485, 409] width 82 height 13
click at [442, 411] on input "Also search on Skills" at bounding box center [438, 409] width 8 height 8
checkbox input "true"
click at [700, 469] on span "OK" at bounding box center [697, 464] width 12 height 13
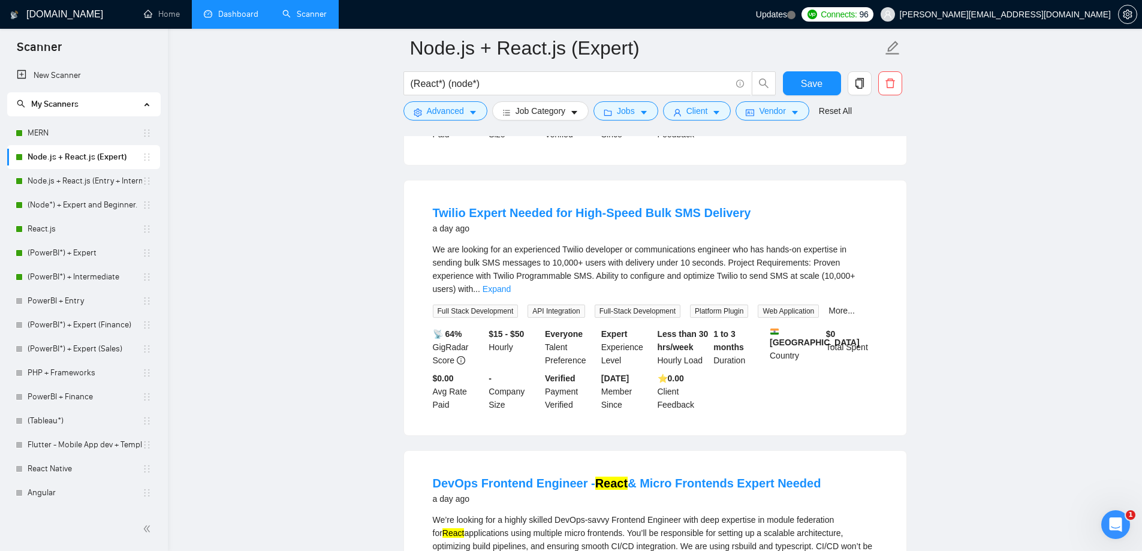
scroll to position [2413, 0]
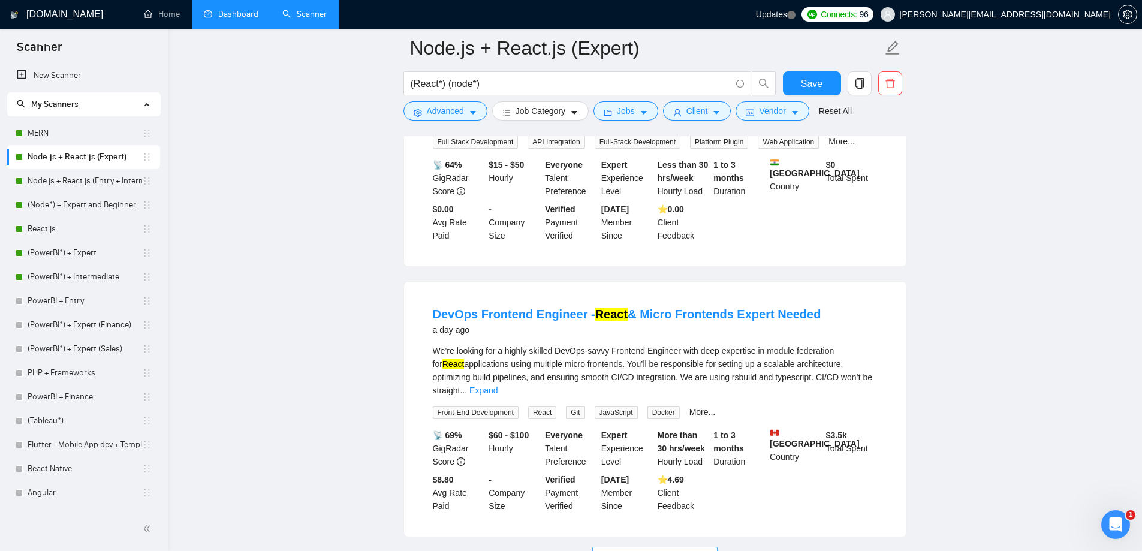
click at [677, 550] on span "Load More (3738)" at bounding box center [655, 556] width 67 height 13
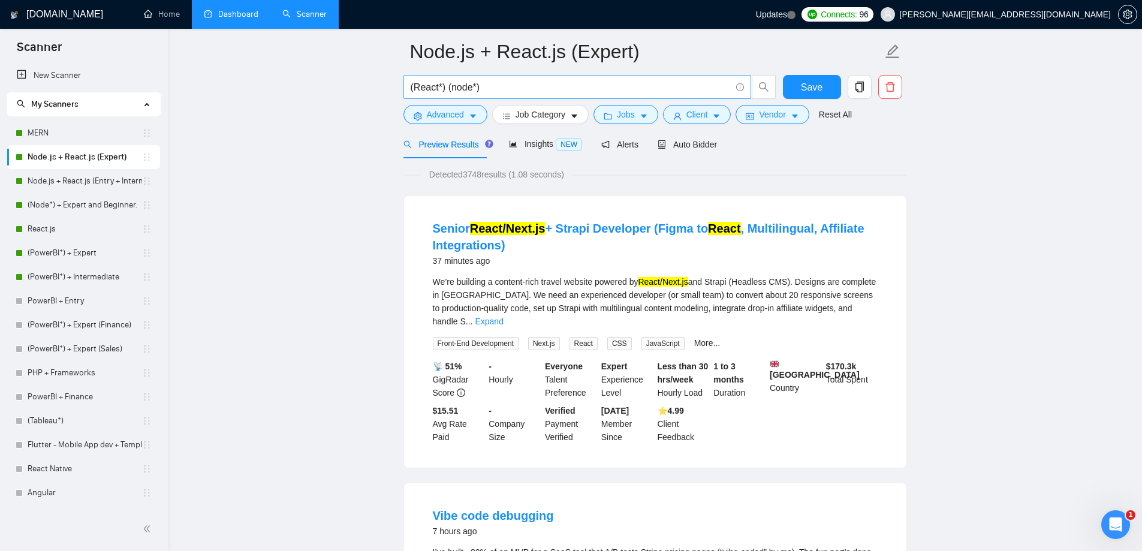
scroll to position [0, 0]
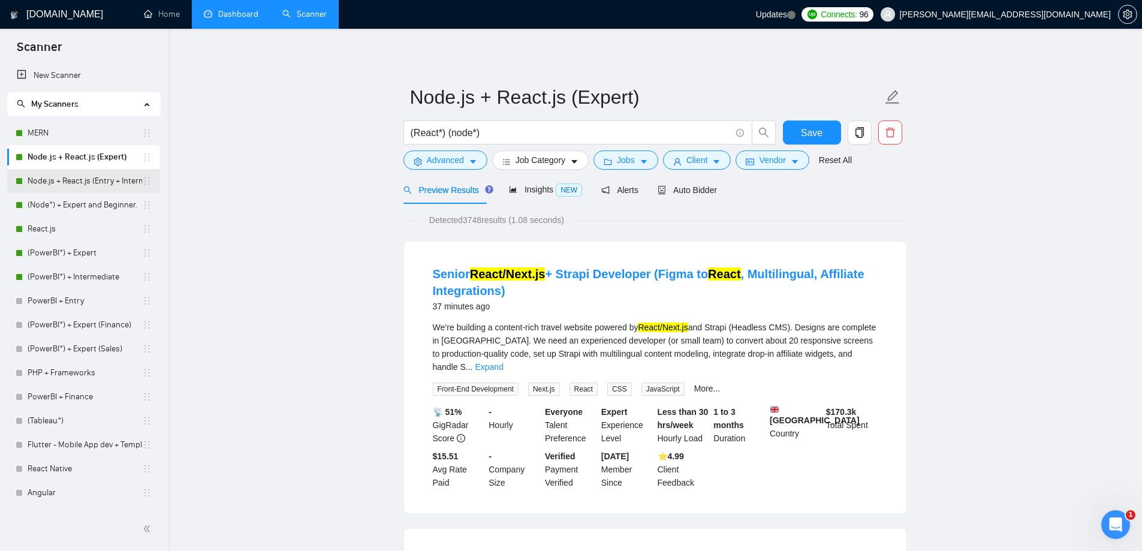
click at [76, 185] on link "Node.js + React.js (Entry + Intermediate)" at bounding box center [85, 181] width 114 height 24
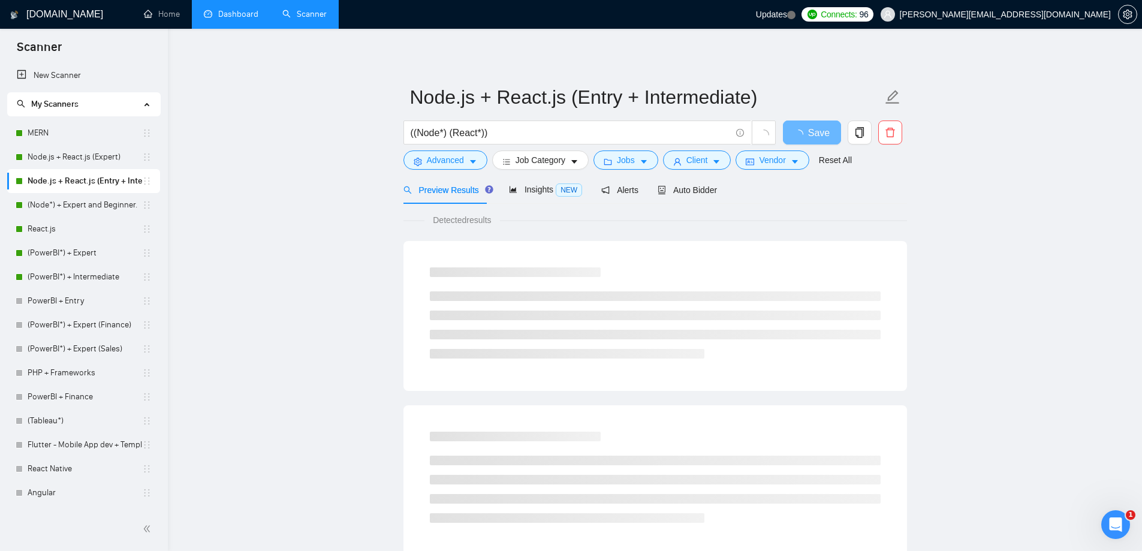
drag, startPoint x: 64, startPoint y: 160, endPoint x: 758, endPoint y: 34, distance: 705.4
click at [65, 160] on link "Node.js + React.js (Expert)" at bounding box center [85, 157] width 114 height 24
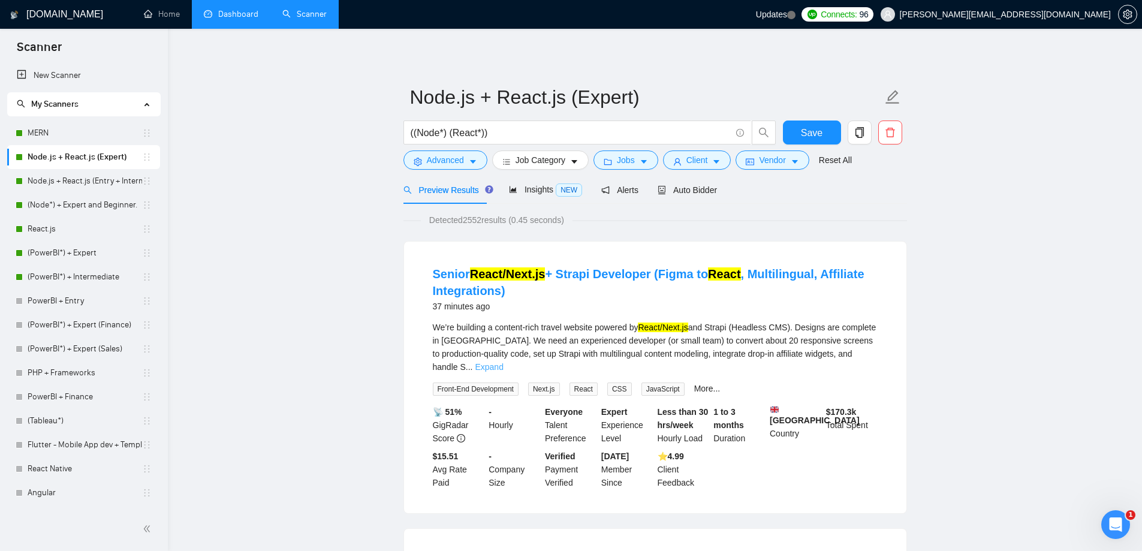
click at [503, 362] on link "Expand" at bounding box center [489, 367] width 28 height 10
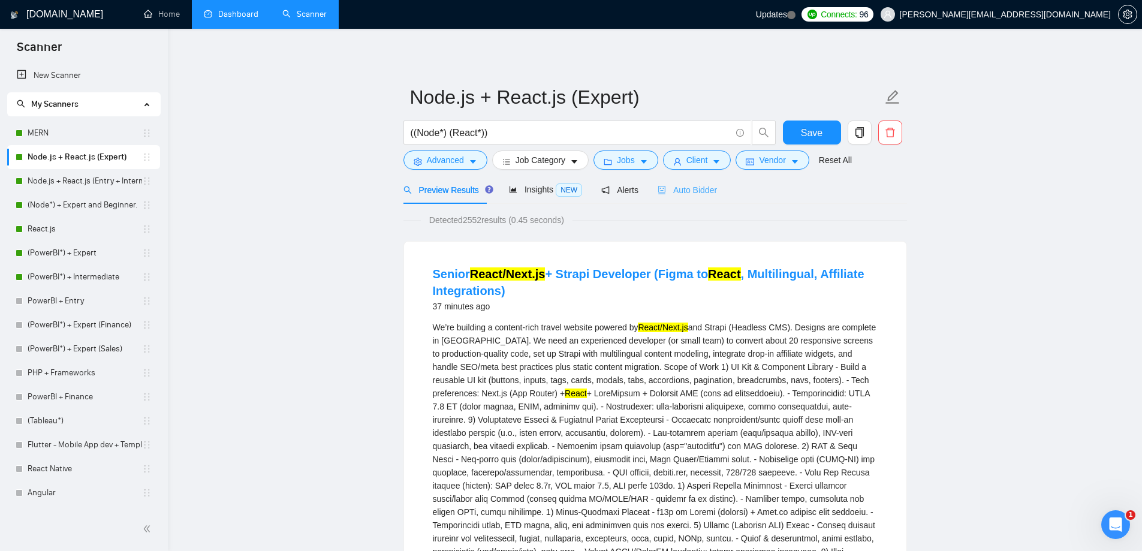
click at [697, 198] on div "Auto Bidder" at bounding box center [686, 190] width 59 height 28
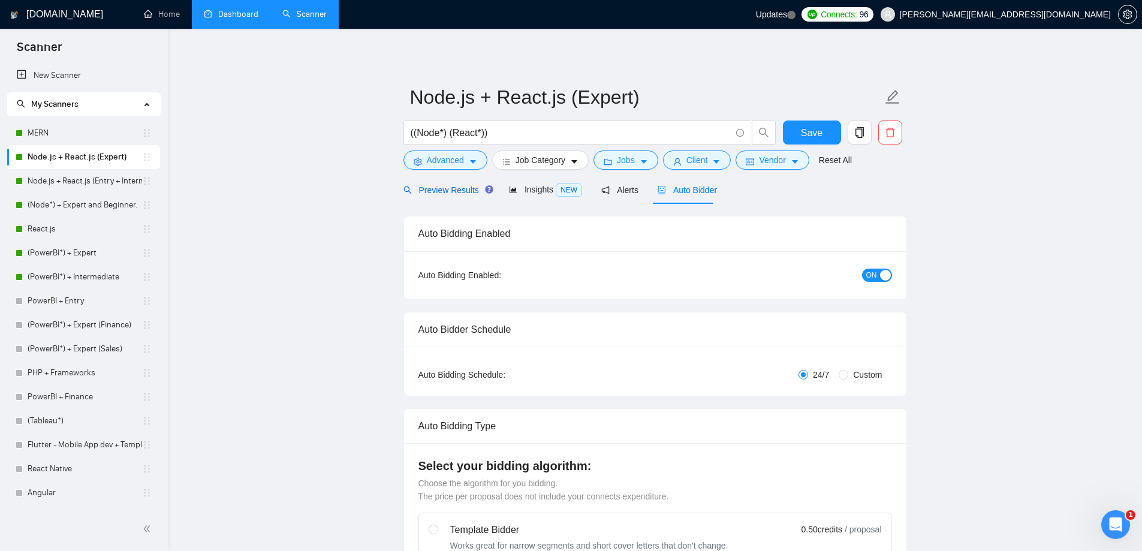
click at [453, 185] on span "Preview Results" at bounding box center [446, 190] width 86 height 10
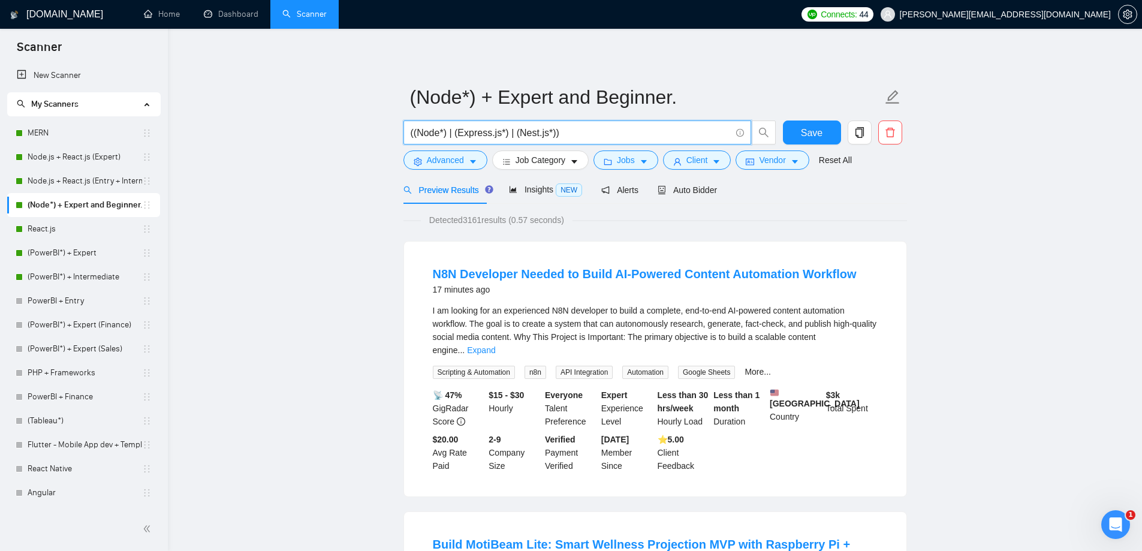
drag, startPoint x: 592, startPoint y: 133, endPoint x: 318, endPoint y: 159, distance: 275.1
click at [786, 158] on button "Vendor" at bounding box center [771, 159] width 73 height 19
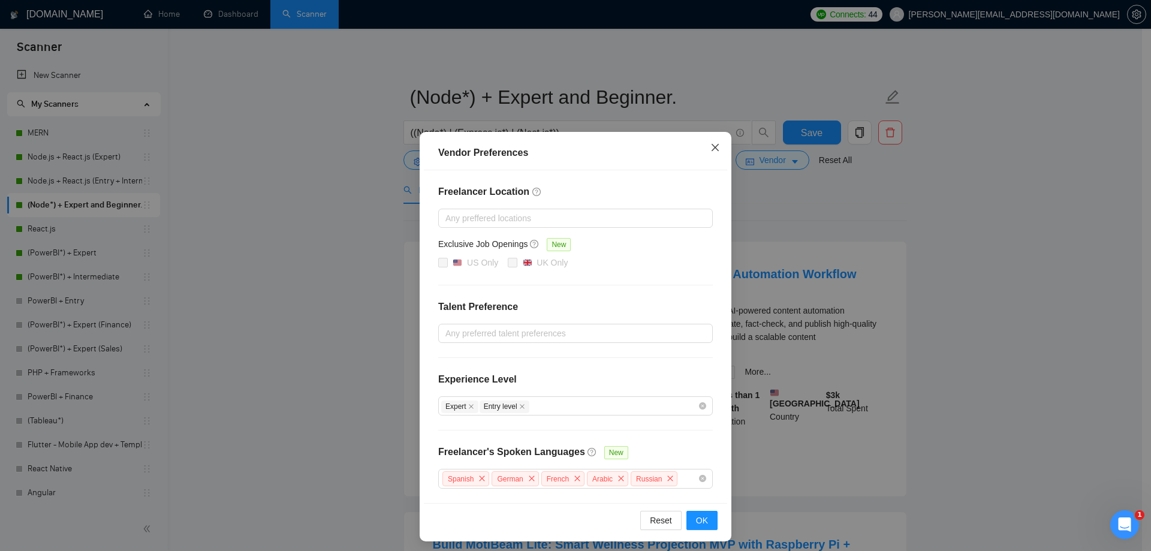
click at [710, 144] on icon "close" at bounding box center [715, 148] width 10 height 10
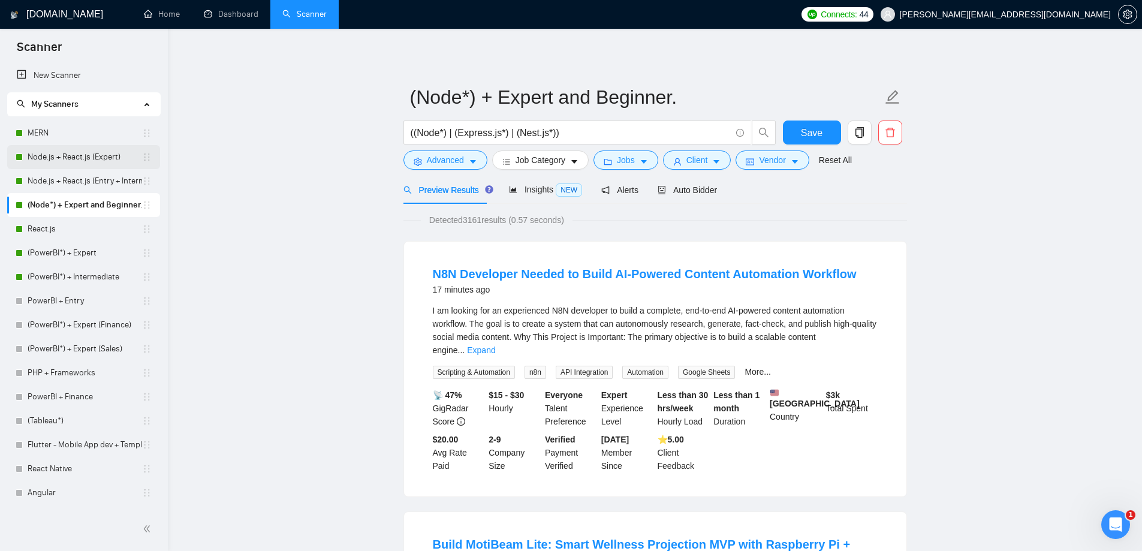
click at [89, 158] on link "Node.js + React.js (Expert)" at bounding box center [85, 157] width 114 height 24
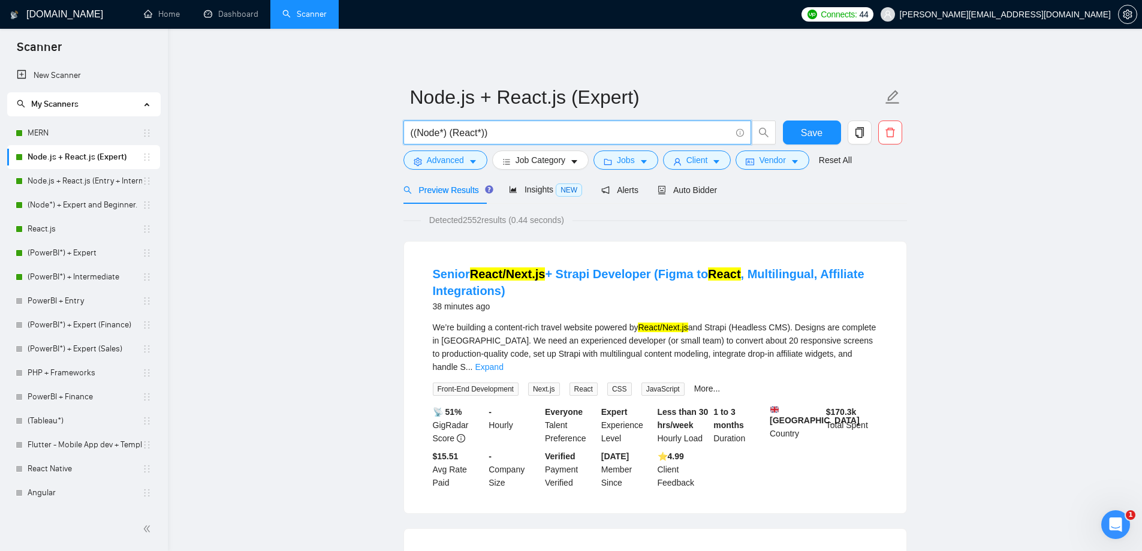
drag, startPoint x: 549, startPoint y: 131, endPoint x: 384, endPoint y: 135, distance: 164.9
paste input "​((Node*) | "(Node" | "/Node" | "-Node") ((React*) | "(React" | "/React" | "-Re…"
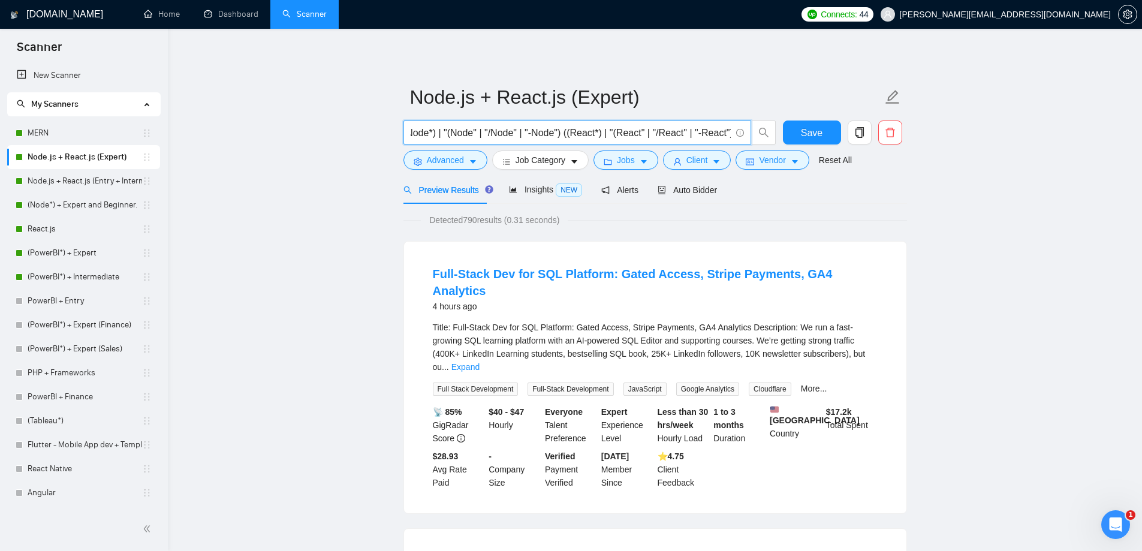
type input "​((Node*) | "(Node" | "/Node" | "-Node") ((React*) | "(React" | "/React" | "-Re…"
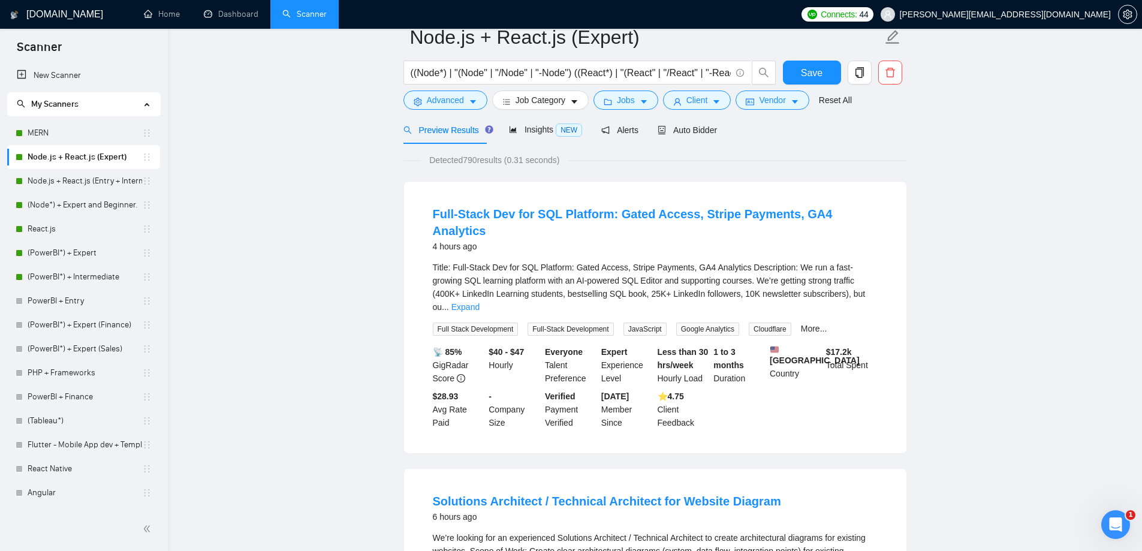
scroll to position [0, 0]
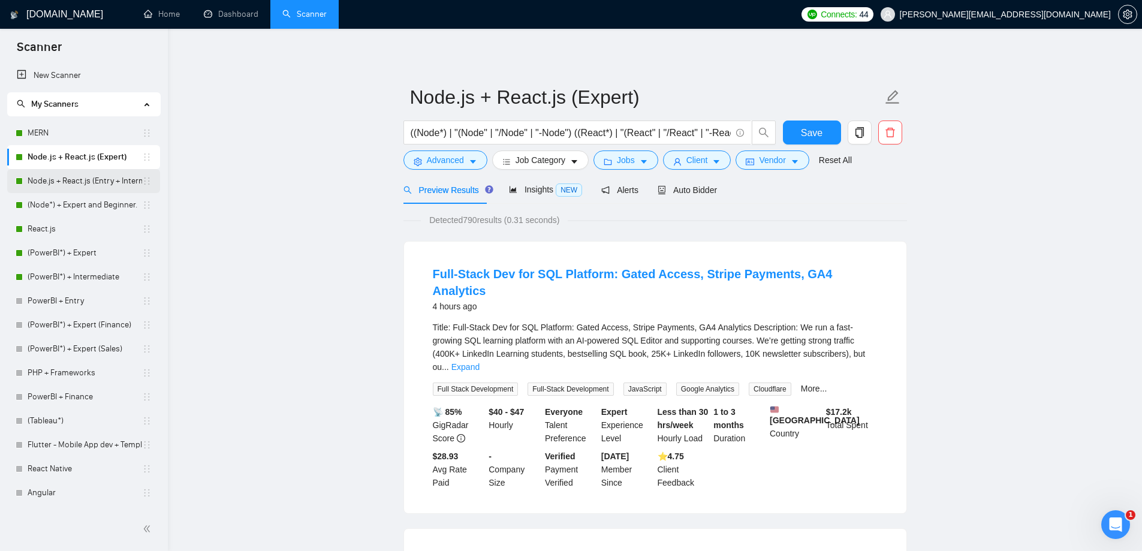
click at [96, 180] on link "Node.js + React.js (Entry + Intermediate)" at bounding box center [85, 181] width 114 height 24
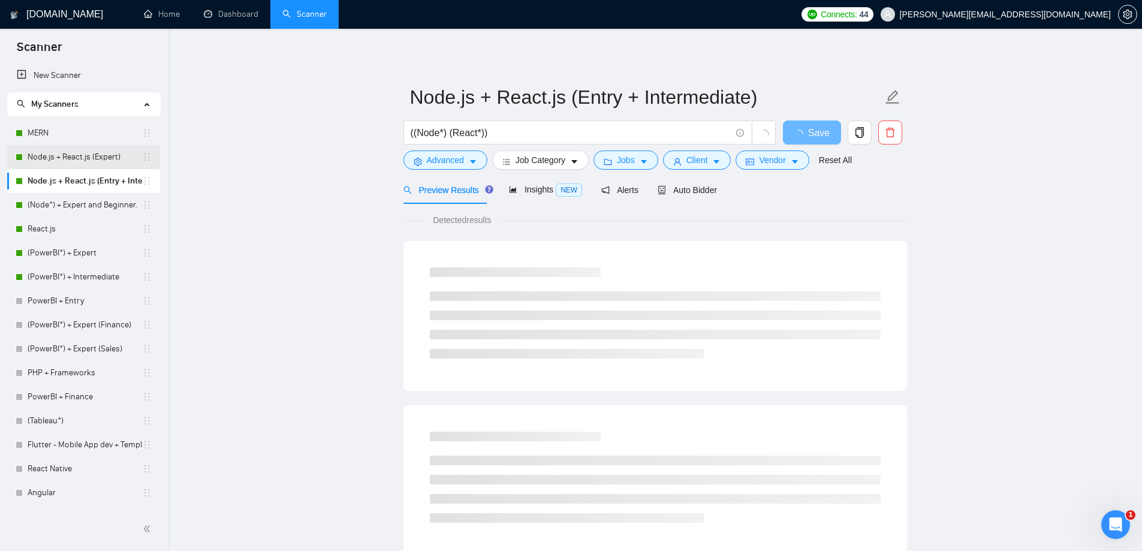
click at [68, 154] on link "Node.js + React.js (Expert)" at bounding box center [85, 157] width 114 height 24
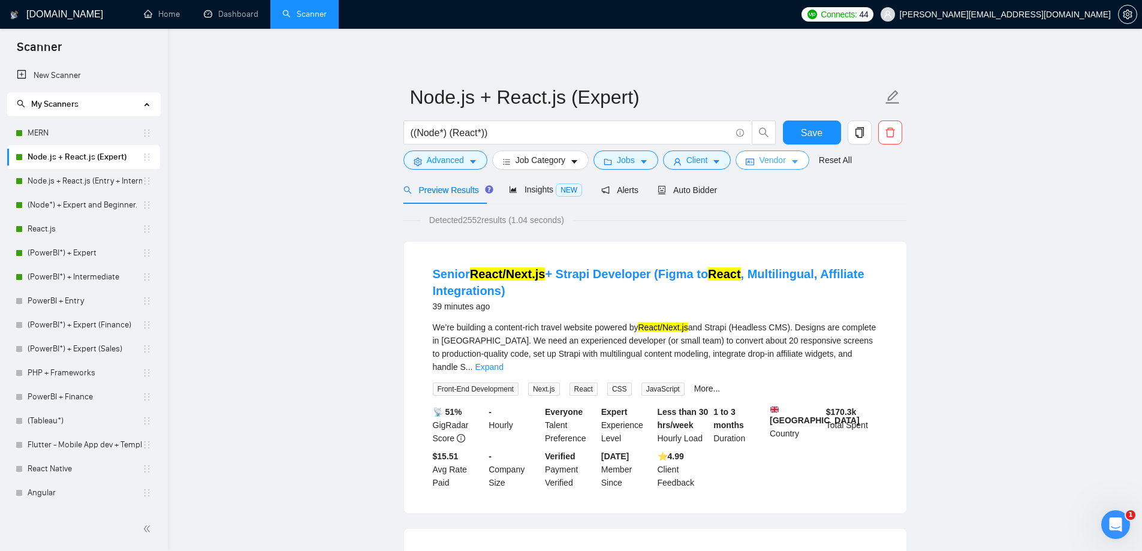
click at [775, 160] on span "Vendor" at bounding box center [772, 159] width 26 height 13
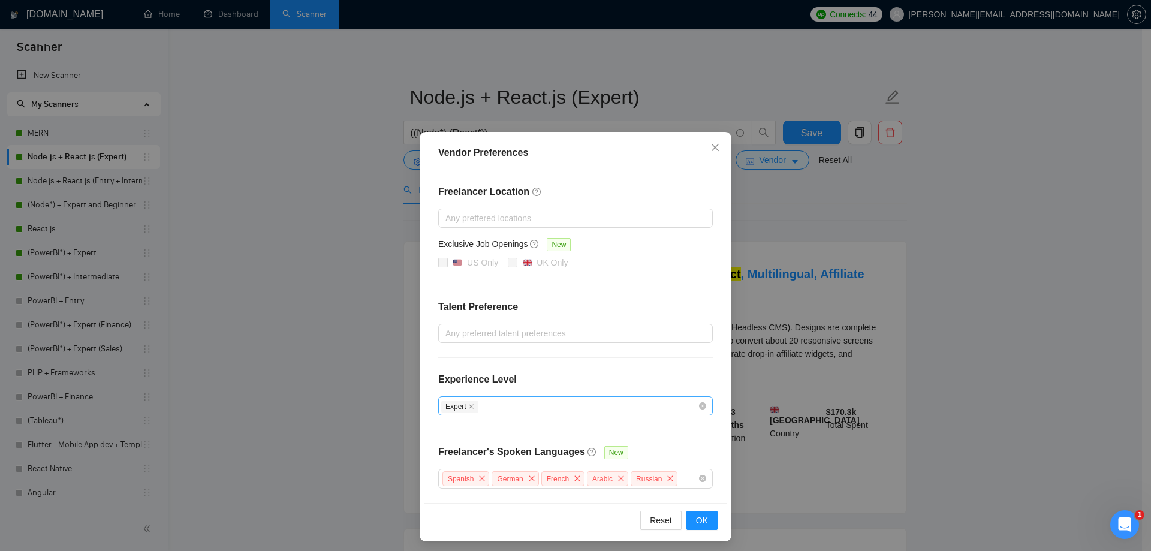
click at [543, 402] on div "Expert" at bounding box center [569, 406] width 257 height 14
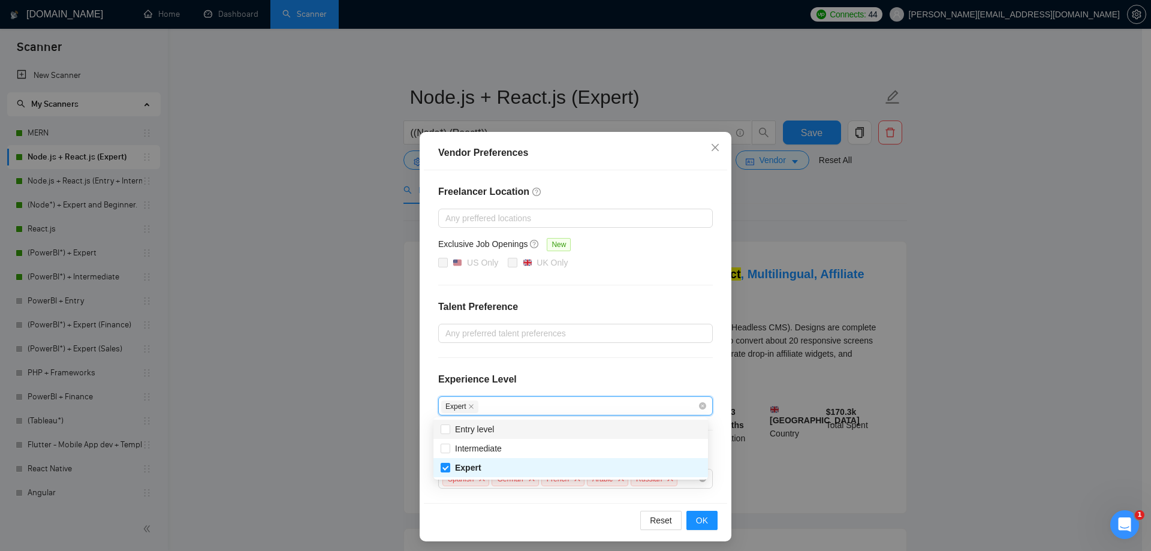
click at [499, 428] on div "Entry level" at bounding box center [571, 429] width 260 height 13
checkbox input "true"
click at [696, 522] on span "OK" at bounding box center [702, 520] width 12 height 13
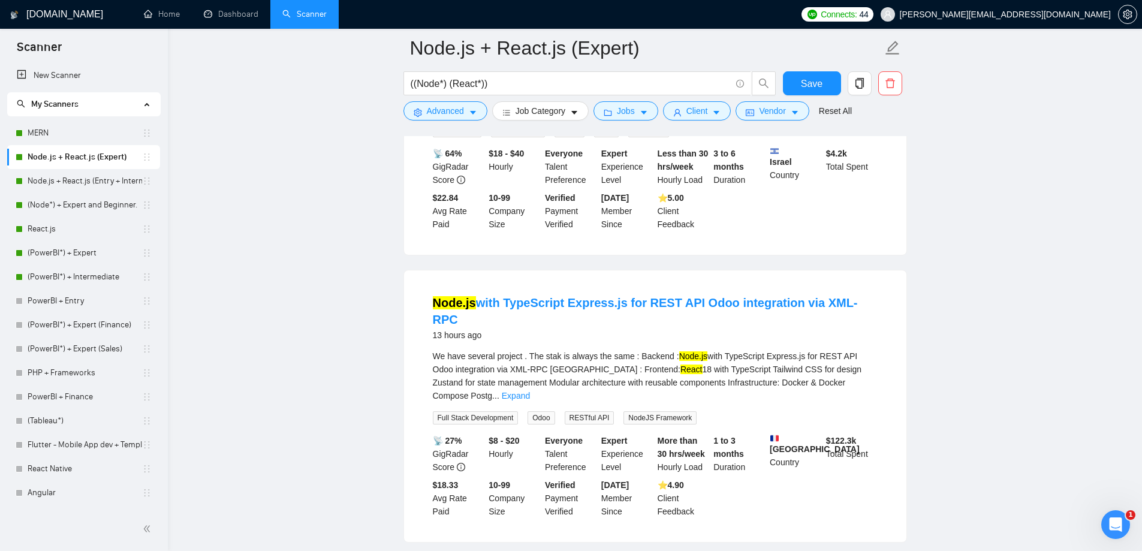
scroll to position [462, 0]
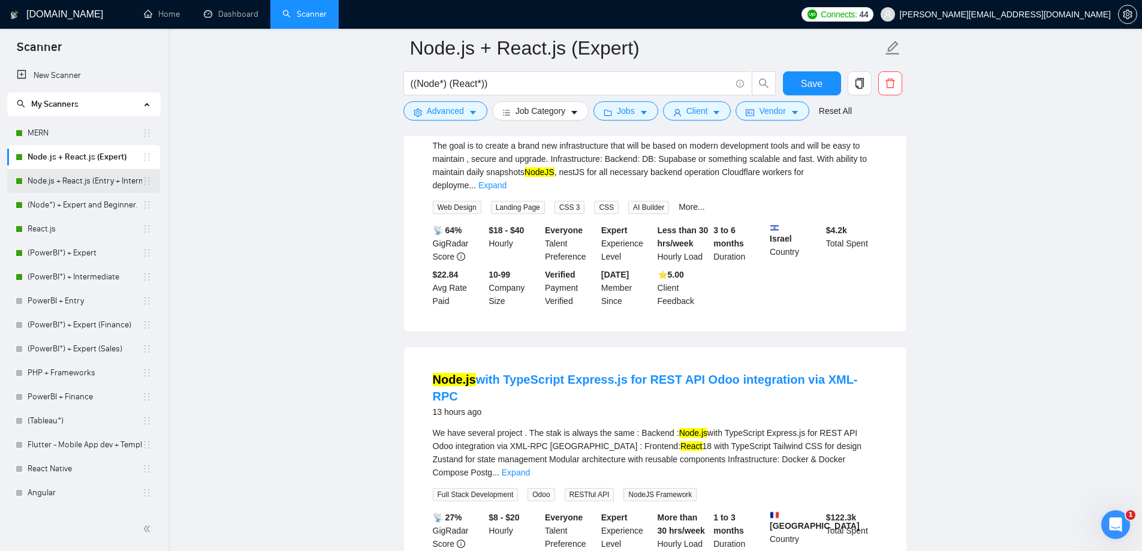
click at [96, 180] on link "Node.js + React.js (Entry + Intermediate)" at bounding box center [85, 181] width 114 height 24
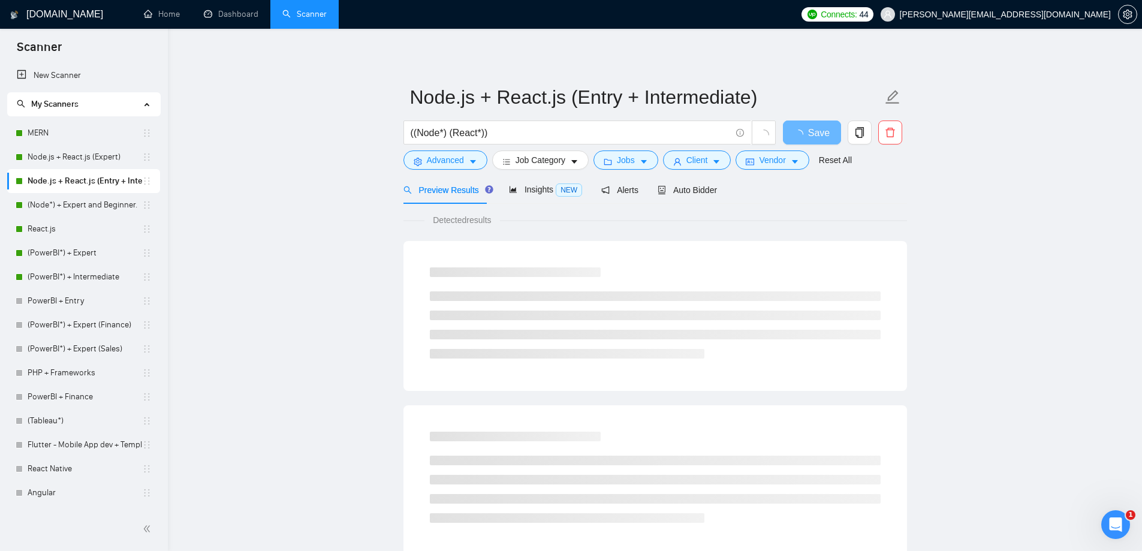
drag, startPoint x: 77, startPoint y: 157, endPoint x: 368, endPoint y: 191, distance: 292.6
click at [77, 156] on link "Node.js + React.js (Expert)" at bounding box center [85, 157] width 114 height 24
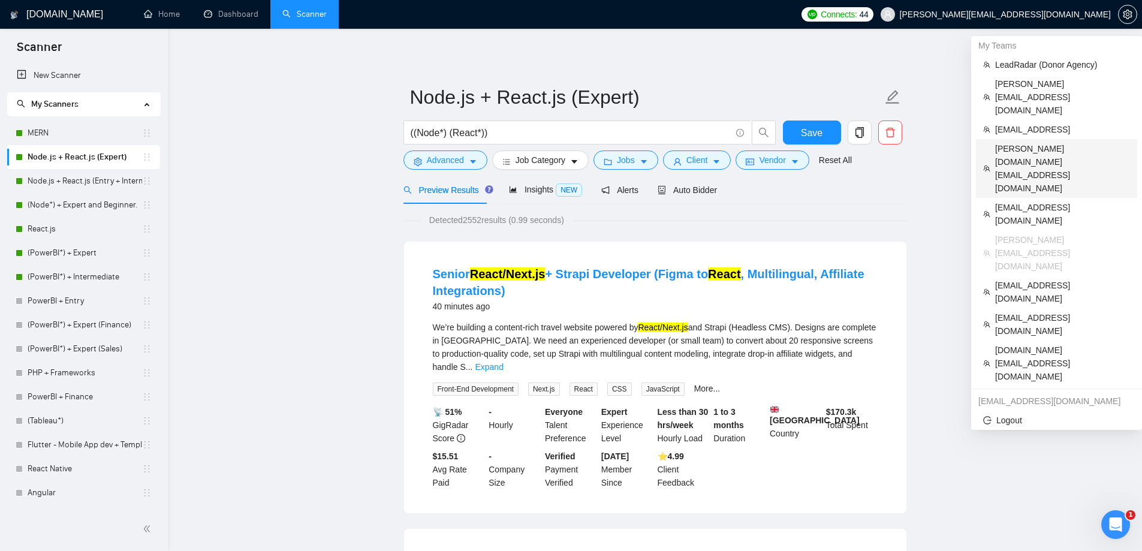
click at [1021, 142] on span "[PERSON_NAME][DOMAIN_NAME][EMAIL_ADDRESS][DOMAIN_NAME]" at bounding box center [1062, 168] width 135 height 53
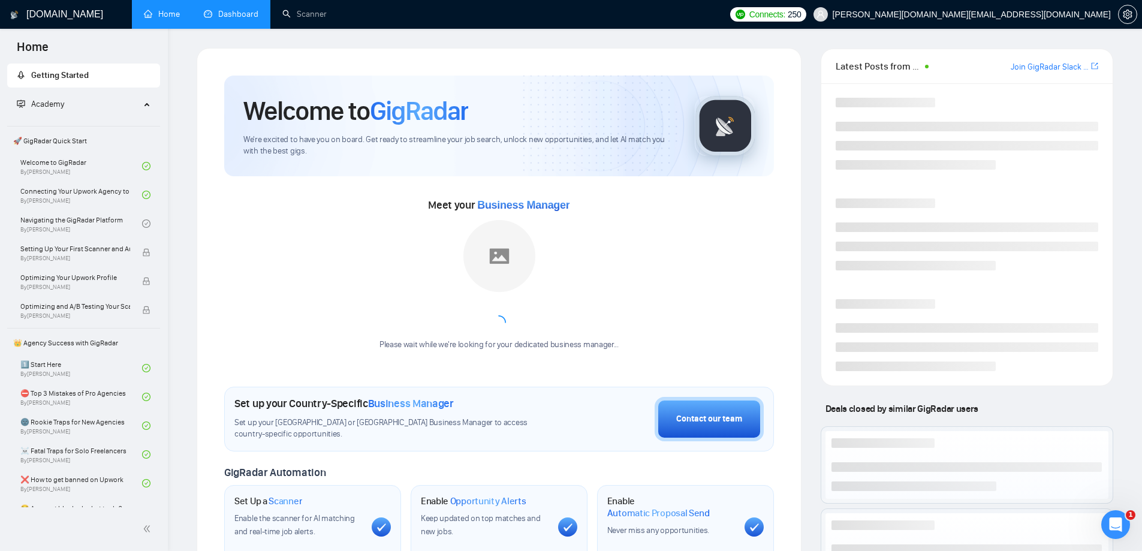
click at [246, 9] on link "Dashboard" at bounding box center [231, 14] width 55 height 10
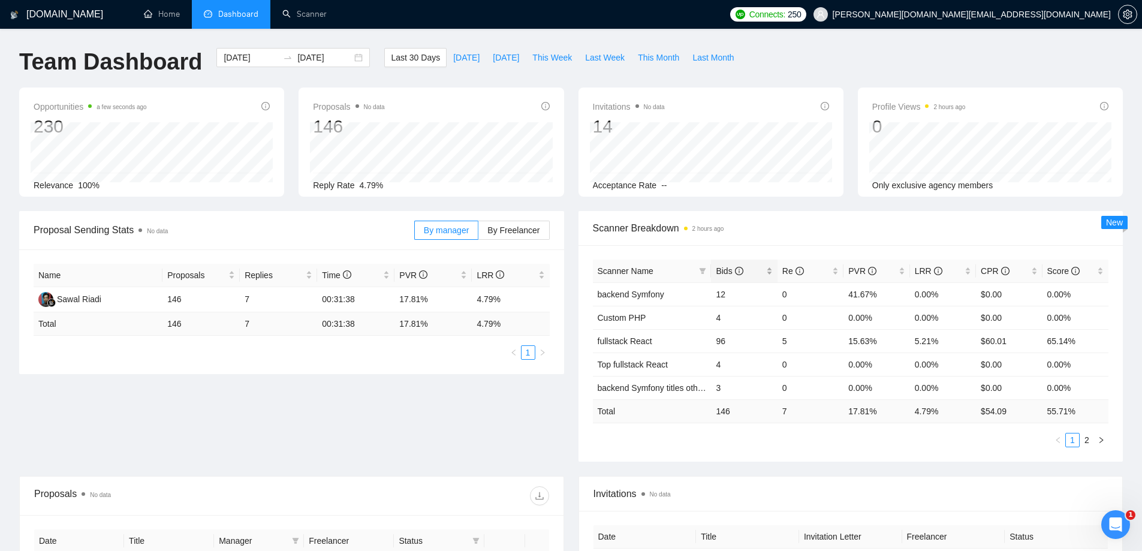
click at [716, 264] on div "Bids" at bounding box center [744, 270] width 56 height 13
click at [721, 267] on span "Bids" at bounding box center [729, 271] width 27 height 10
click at [640, 297] on link "fullstack React" at bounding box center [625, 294] width 55 height 10
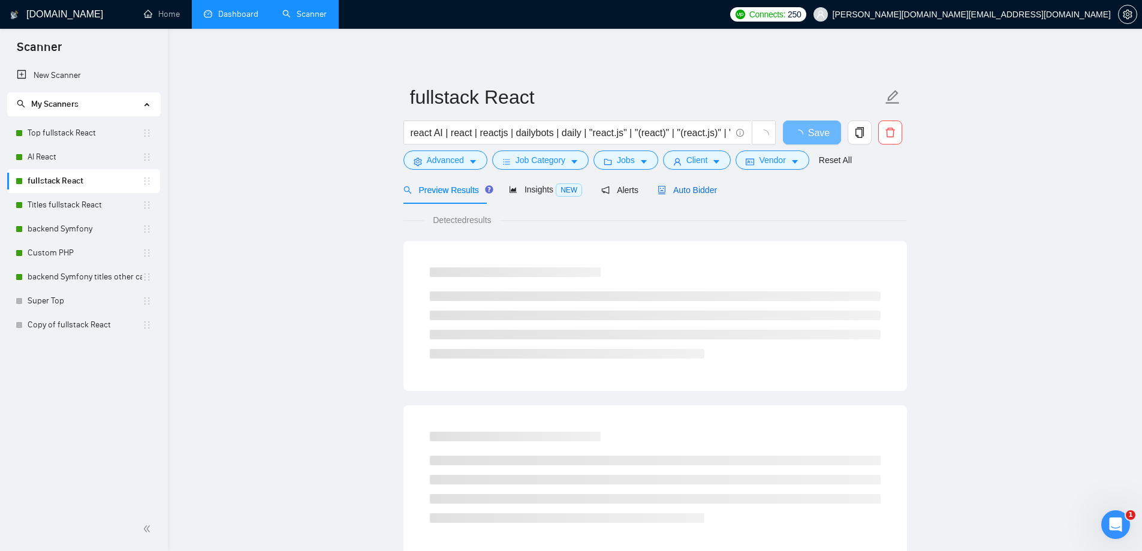
click at [687, 191] on span "Auto Bidder" at bounding box center [686, 190] width 59 height 10
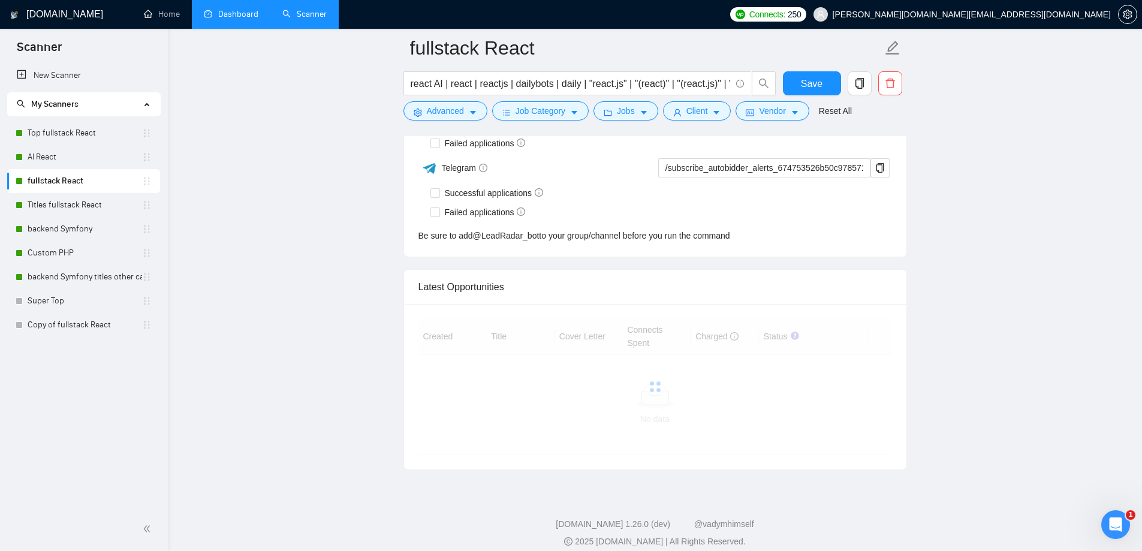
scroll to position [3001, 0]
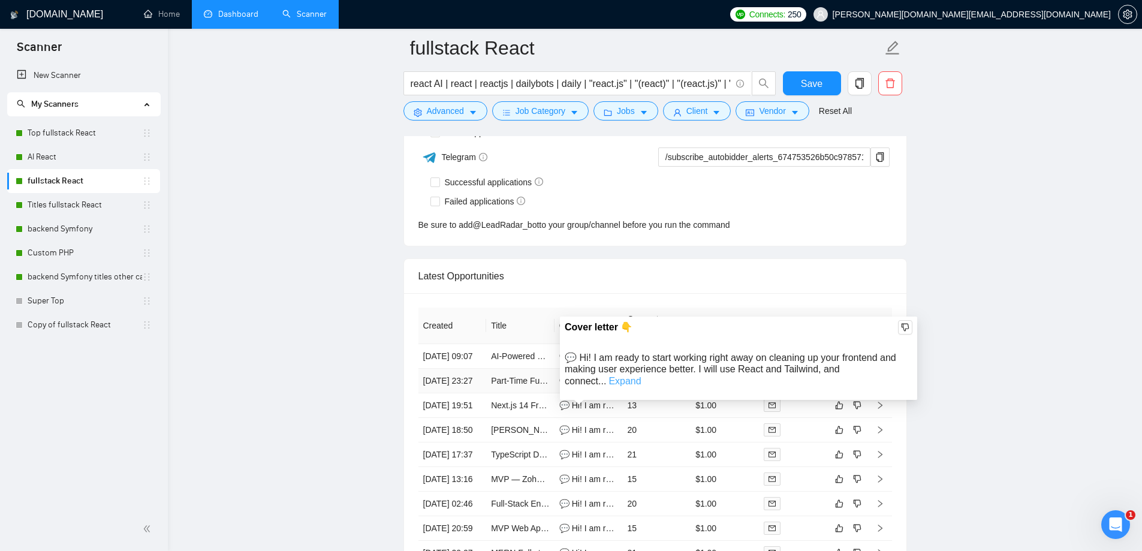
click at [641, 376] on link "Expand" at bounding box center [624, 381] width 32 height 10
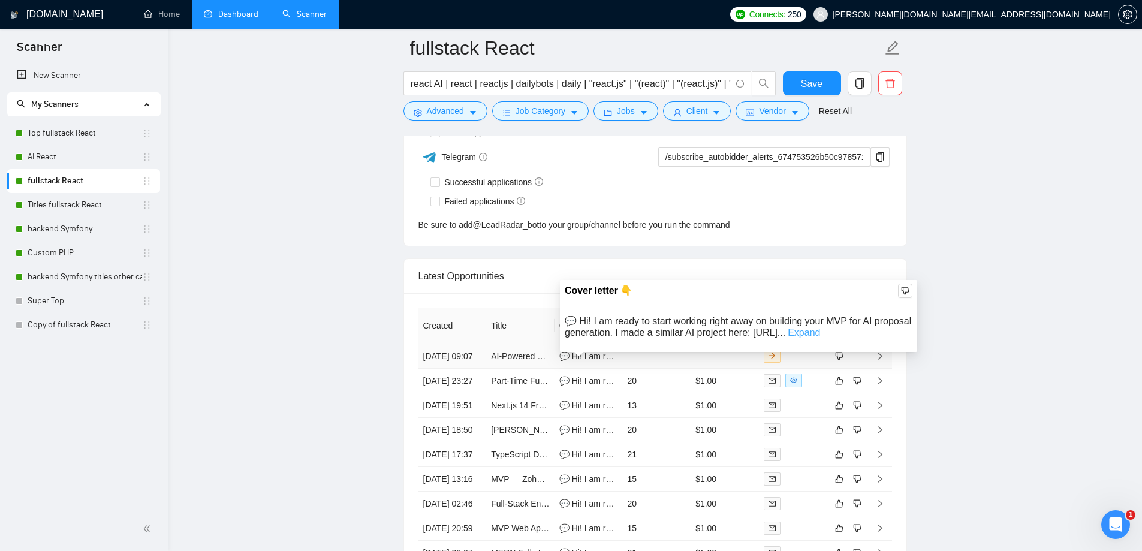
click at [820, 336] on link "Expand" at bounding box center [804, 332] width 32 height 10
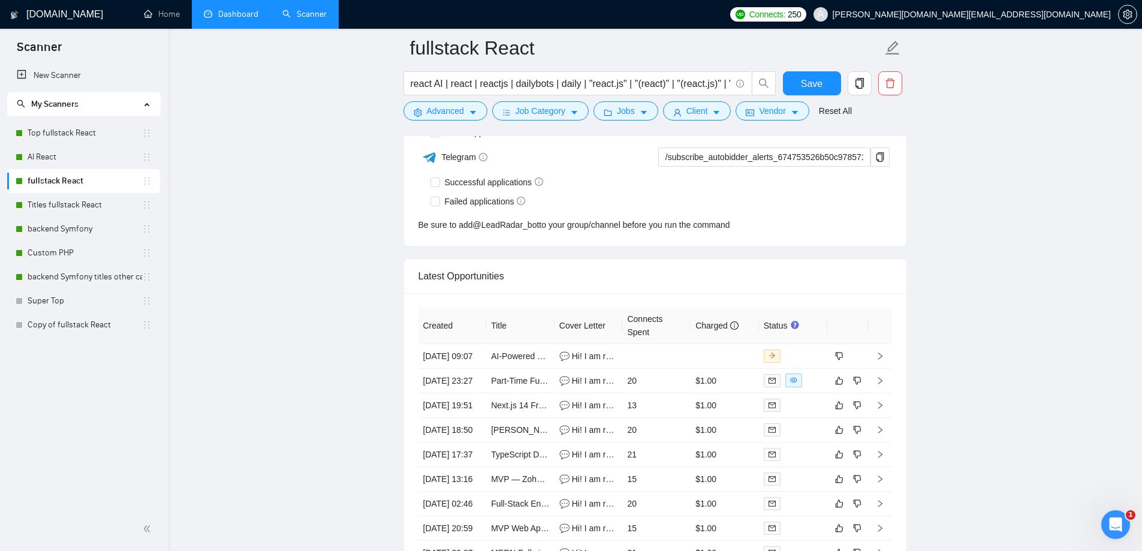
click at [244, 19] on link "Dashboard" at bounding box center [231, 14] width 55 height 10
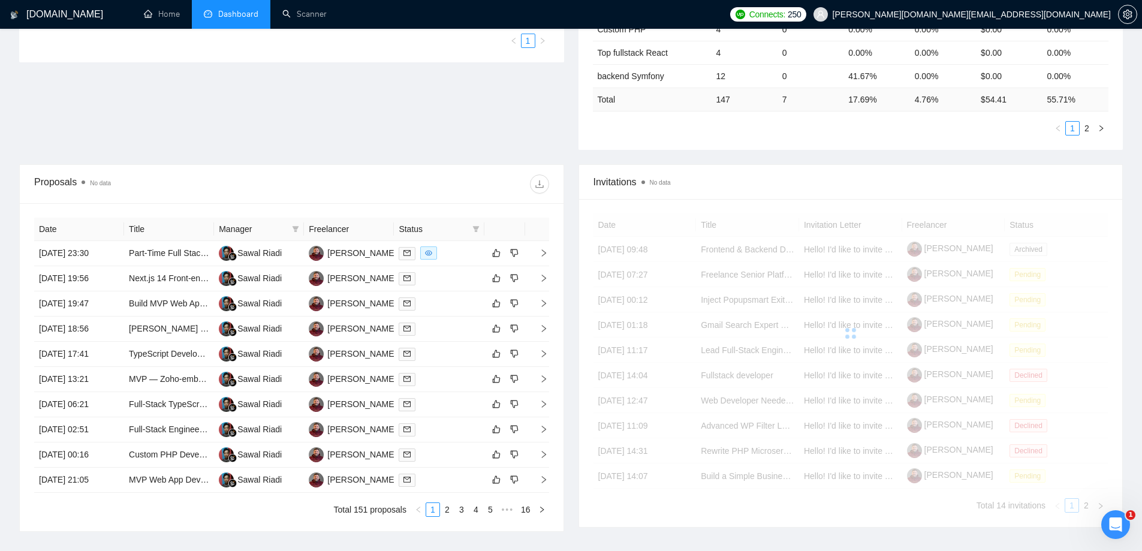
scroll to position [395, 0]
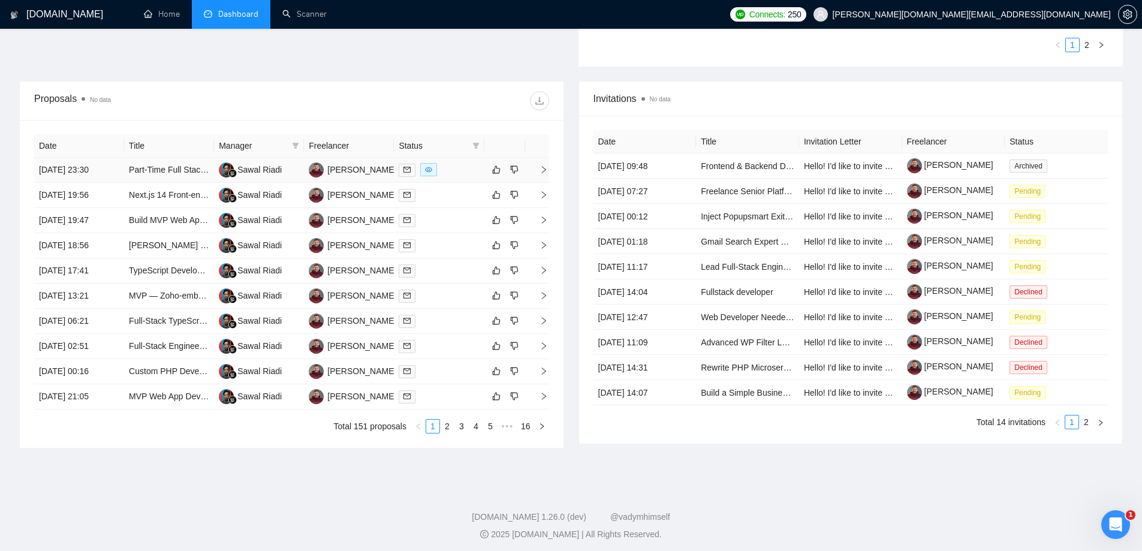
click at [96, 173] on td "13 Aug, 2025 23:30" at bounding box center [79, 170] width 90 height 25
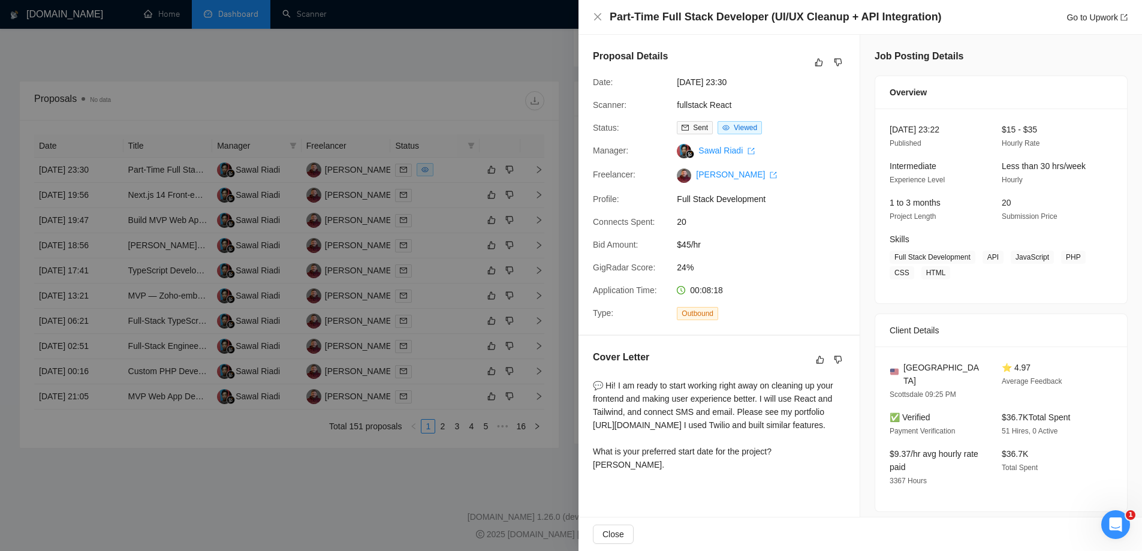
click at [450, 69] on div at bounding box center [571, 275] width 1142 height 551
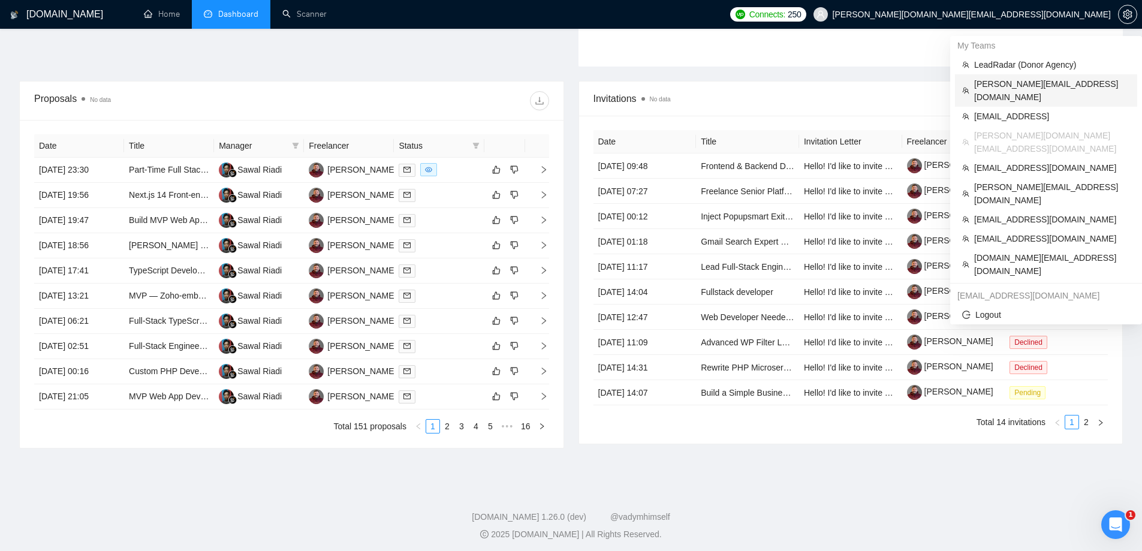
click at [1007, 88] on span "[PERSON_NAME][EMAIL_ADDRESS][DOMAIN_NAME]" at bounding box center [1052, 90] width 156 height 26
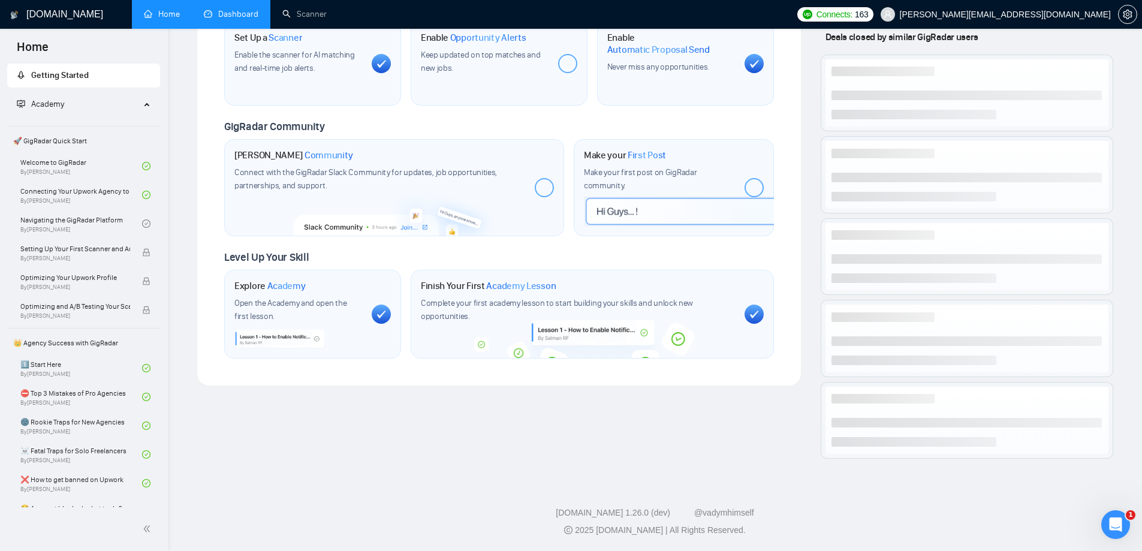
click at [231, 10] on link "Dashboard" at bounding box center [231, 14] width 55 height 10
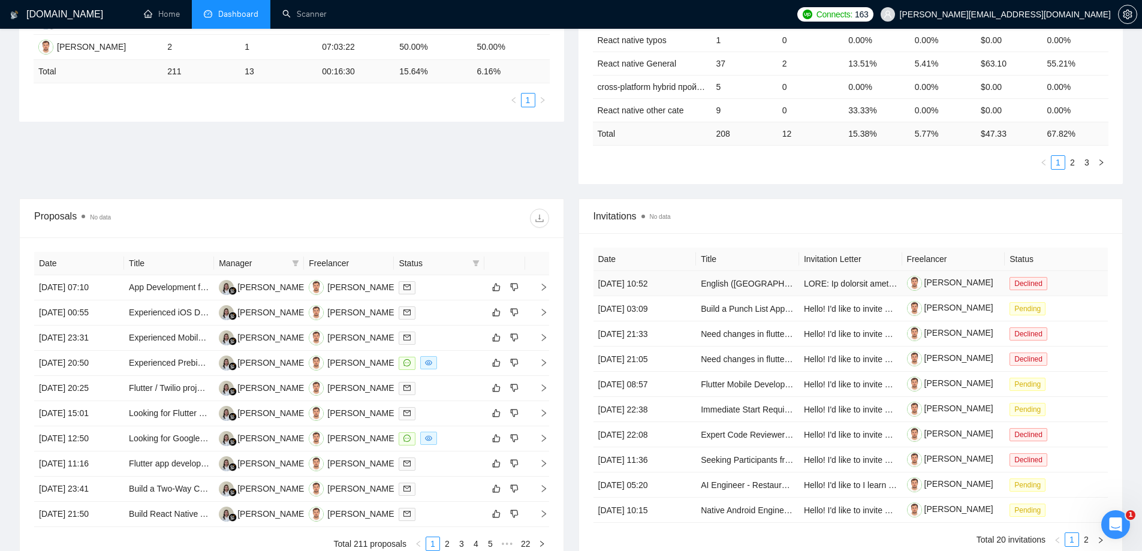
scroll to position [279, 0]
click at [469, 264] on div "Status" at bounding box center [439, 261] width 80 height 13
click at [475, 264] on icon "filter" at bounding box center [475, 262] width 7 height 6
click at [432, 287] on span "Chat" at bounding box center [437, 285] width 23 height 10
click at [559, 257] on div "Date Title Manager Freelancer Status 14 Aug, 2025 07:10 App Development for Per…" at bounding box center [292, 400] width 544 height 328
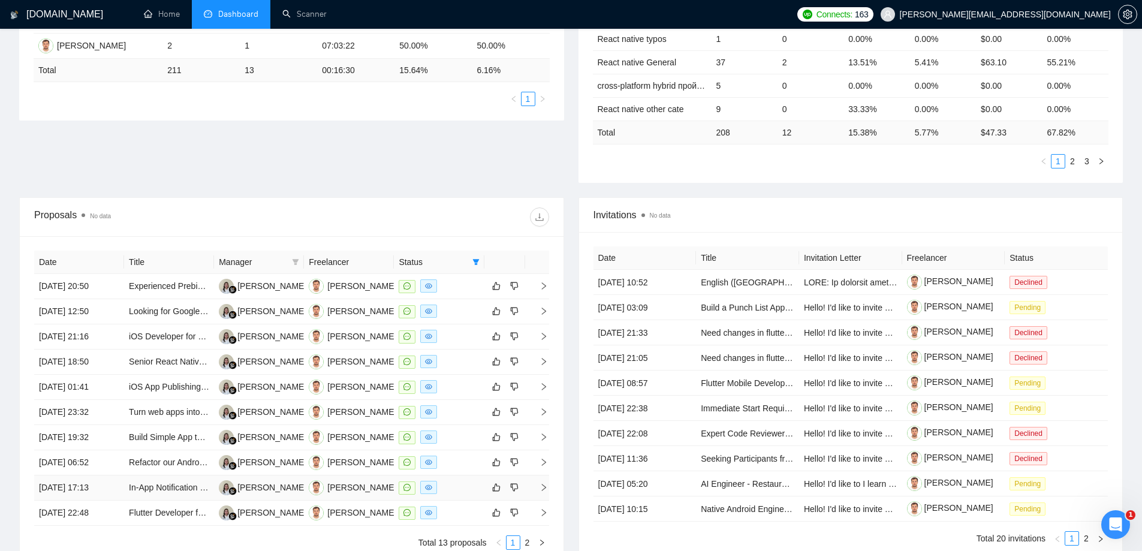
scroll to position [339, 0]
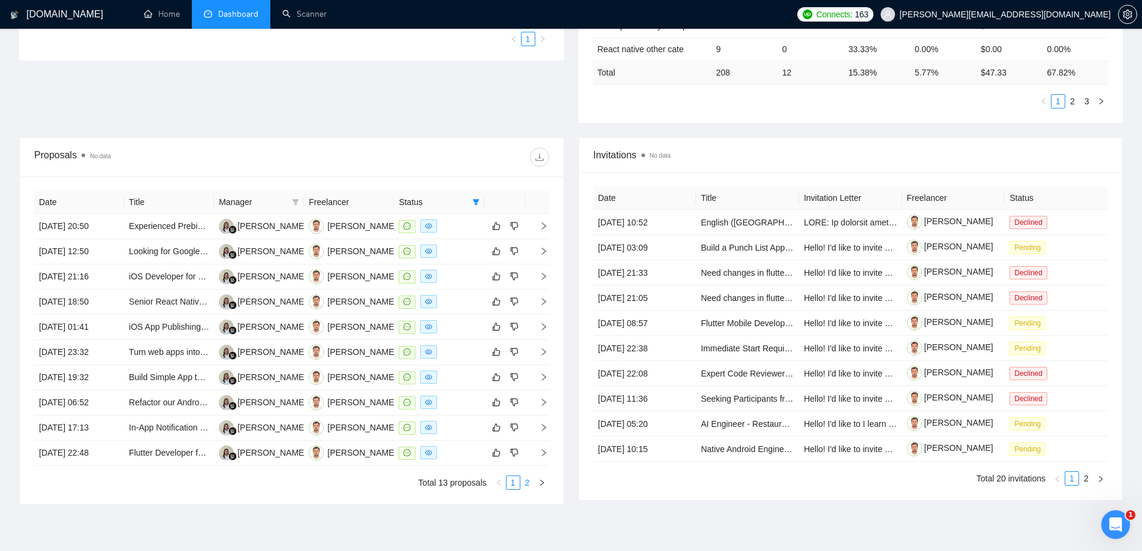
click at [529, 483] on link "2" at bounding box center [527, 482] width 13 height 13
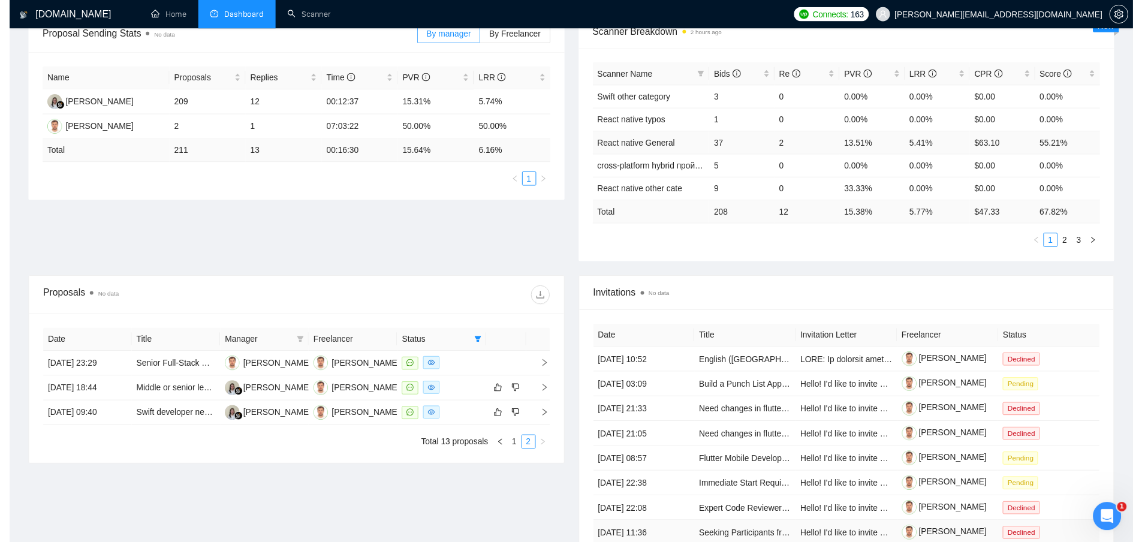
scroll to position [300, 0]
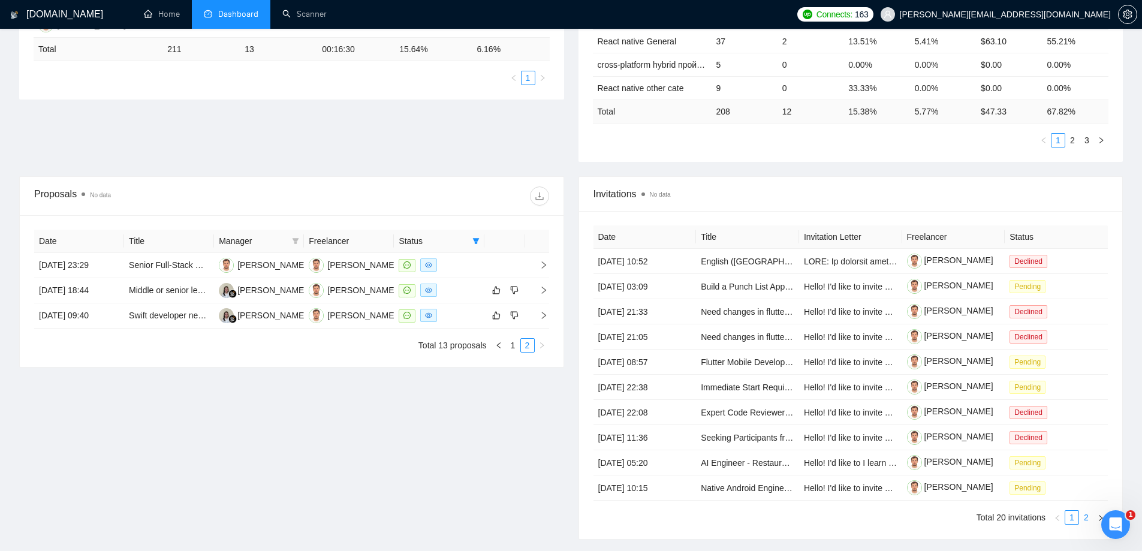
click at [1085, 520] on link "2" at bounding box center [1085, 517] width 13 height 13
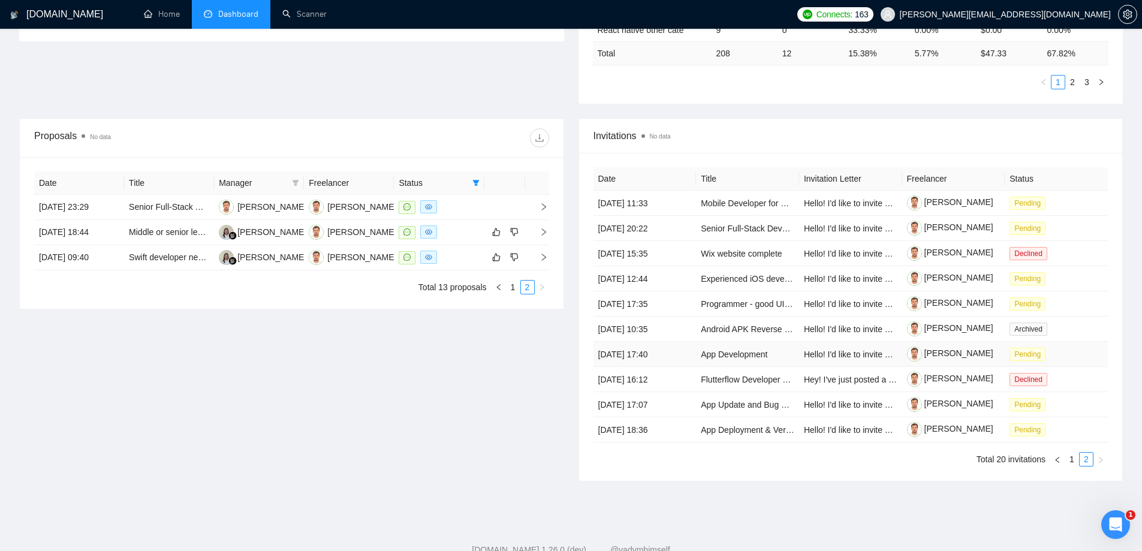
scroll to position [360, 0]
click at [1072, 460] on link "1" at bounding box center [1071, 457] width 13 height 13
click at [514, 286] on link "1" at bounding box center [512, 285] width 13 height 13
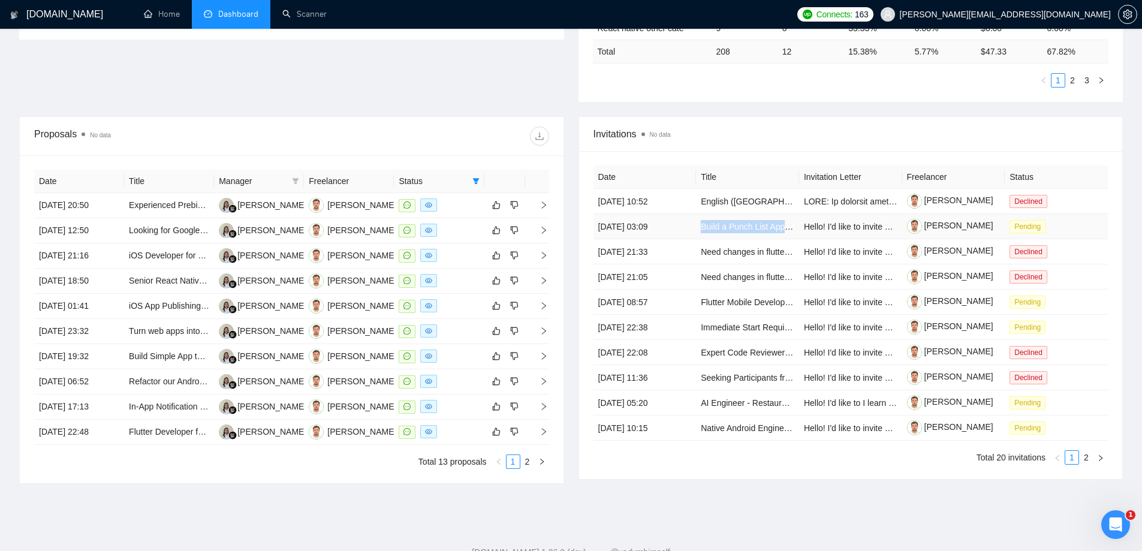
drag, startPoint x: 696, startPoint y: 226, endPoint x: 784, endPoint y: 230, distance: 87.6
click at [784, 230] on td "Build a Punch List App for iOS and Android" at bounding box center [747, 226] width 103 height 25
copy link "Build a Punch List App"
click at [529, 459] on link "2" at bounding box center [527, 461] width 13 height 13
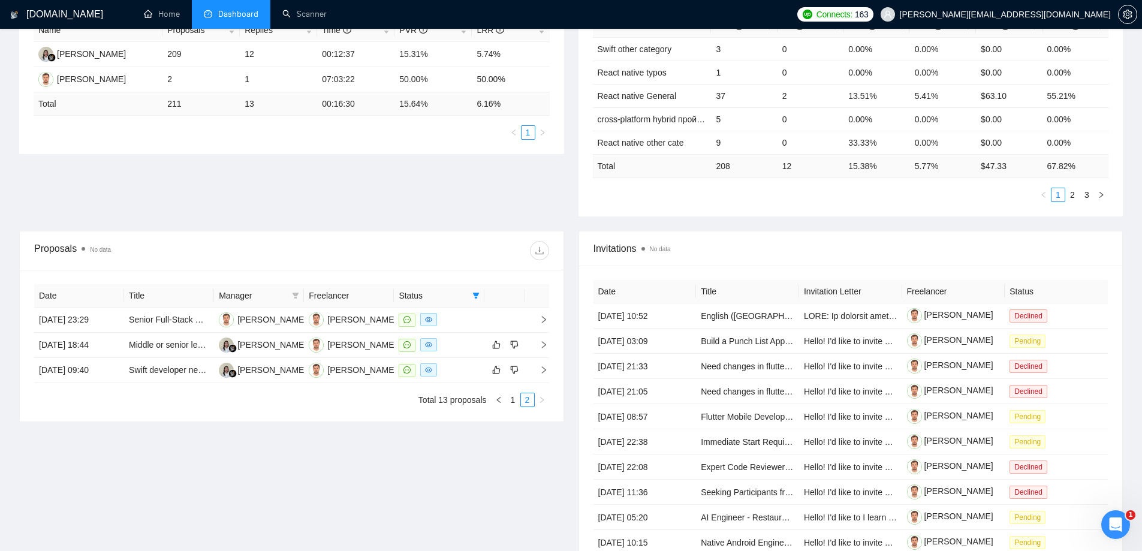
scroll to position [300, 0]
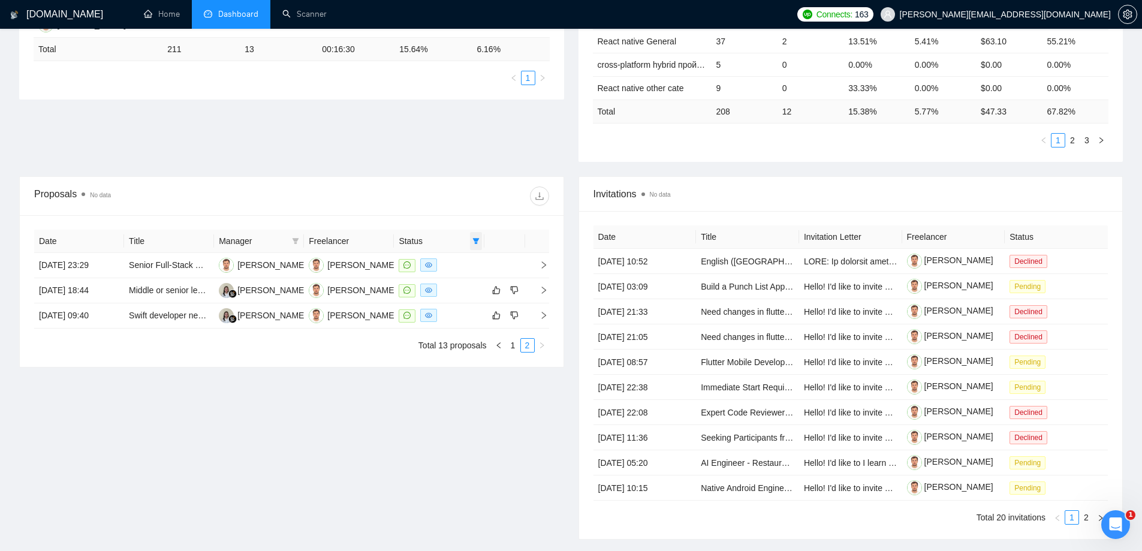
click at [480, 239] on span at bounding box center [476, 241] width 12 height 18
click at [423, 263] on input "checkbox" at bounding box center [422, 264] width 10 height 10
checkbox input "false"
click at [433, 172] on div "Proposal Sending Stats No data By manager By Freelancer Name Proposals Replies …" at bounding box center [571, 43] width 1118 height 265
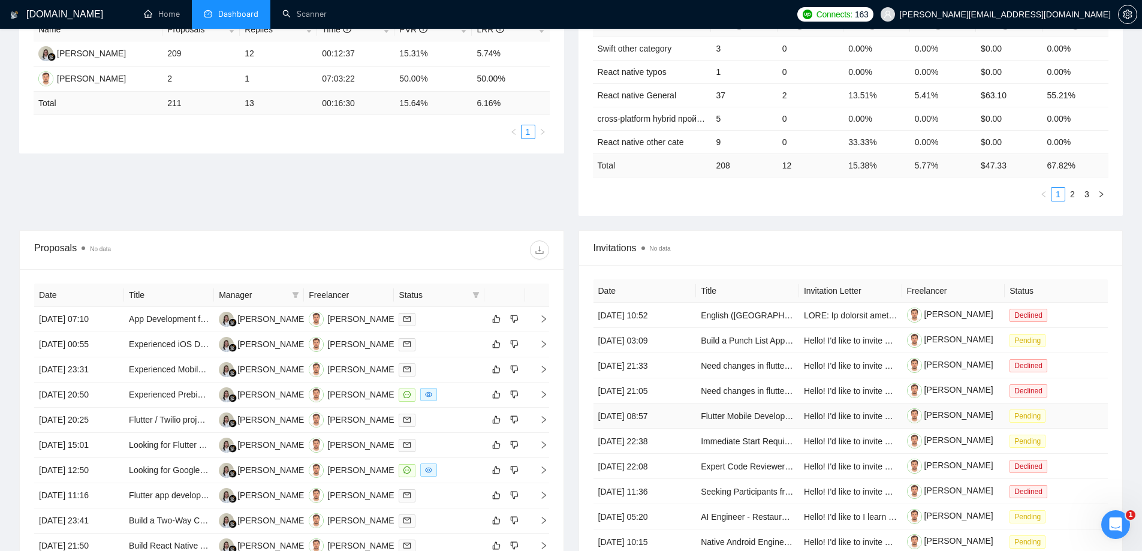
scroll to position [300, 0]
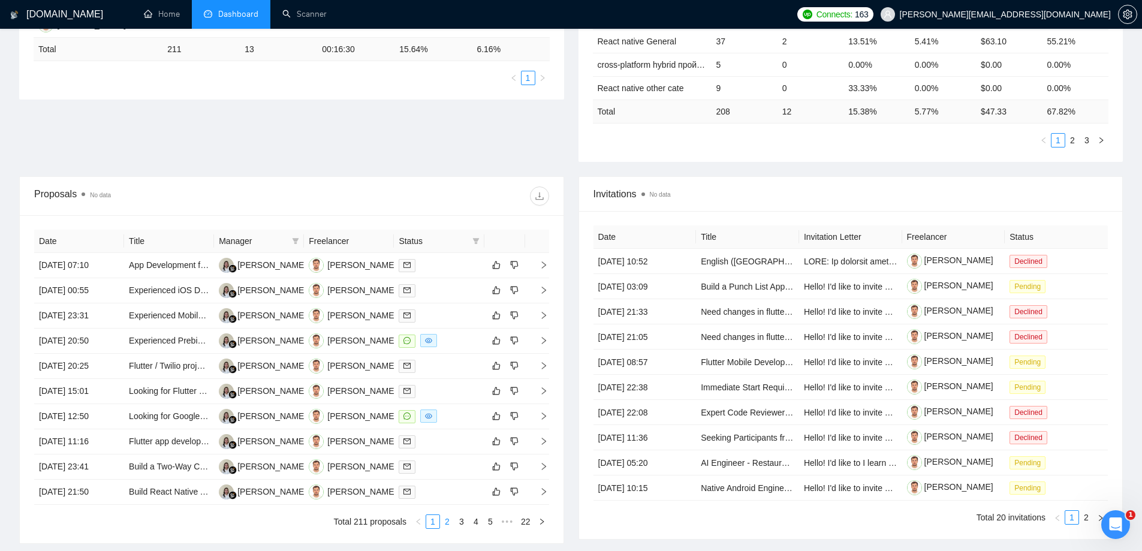
click at [453, 521] on link "2" at bounding box center [447, 521] width 13 height 13
click at [460, 519] on link "3" at bounding box center [461, 521] width 13 height 13
click at [491, 525] on link "5" at bounding box center [490, 521] width 13 height 13
click at [451, 521] on link "4" at bounding box center [447, 521] width 13 height 13
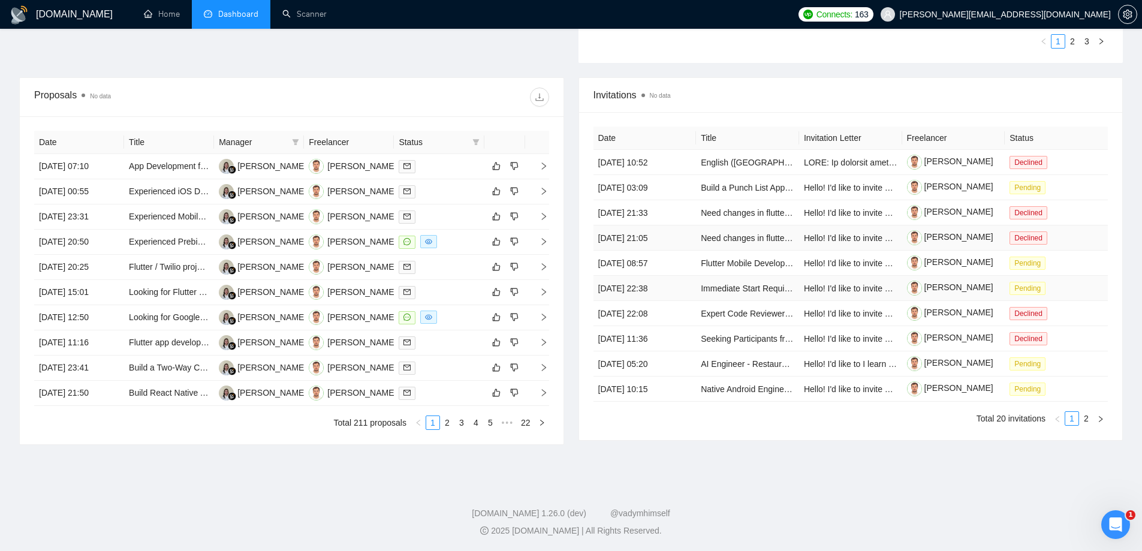
scroll to position [399, 0]
click at [1087, 422] on link "2" at bounding box center [1085, 417] width 13 height 13
click at [735, 284] on link "Android APK Reverse Engineer (Certificate Pinning Removal)" at bounding box center [815, 288] width 228 height 10
click at [1074, 417] on link "1" at bounding box center [1071, 417] width 13 height 13
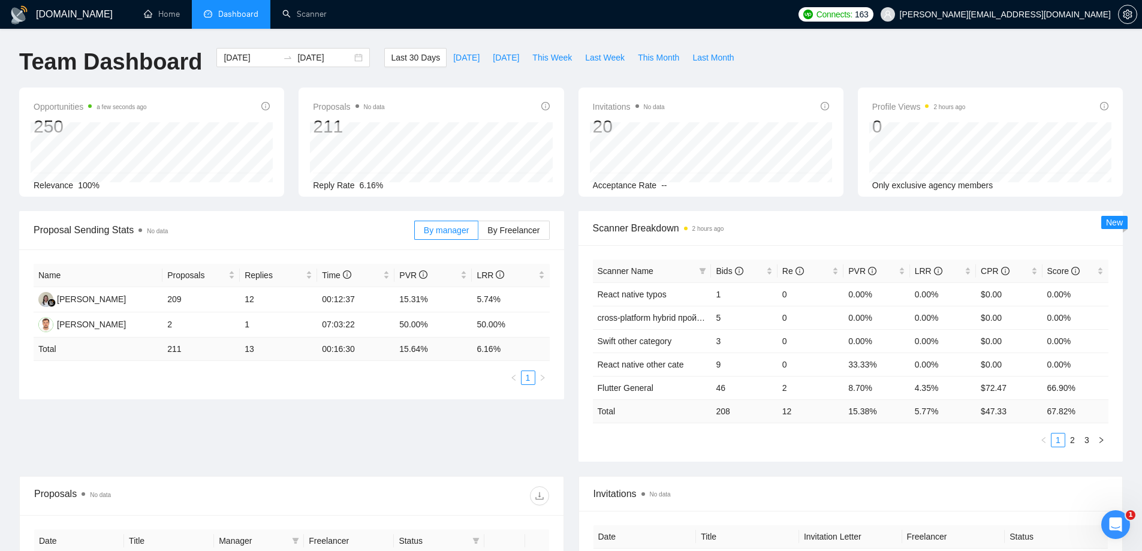
scroll to position [360, 0]
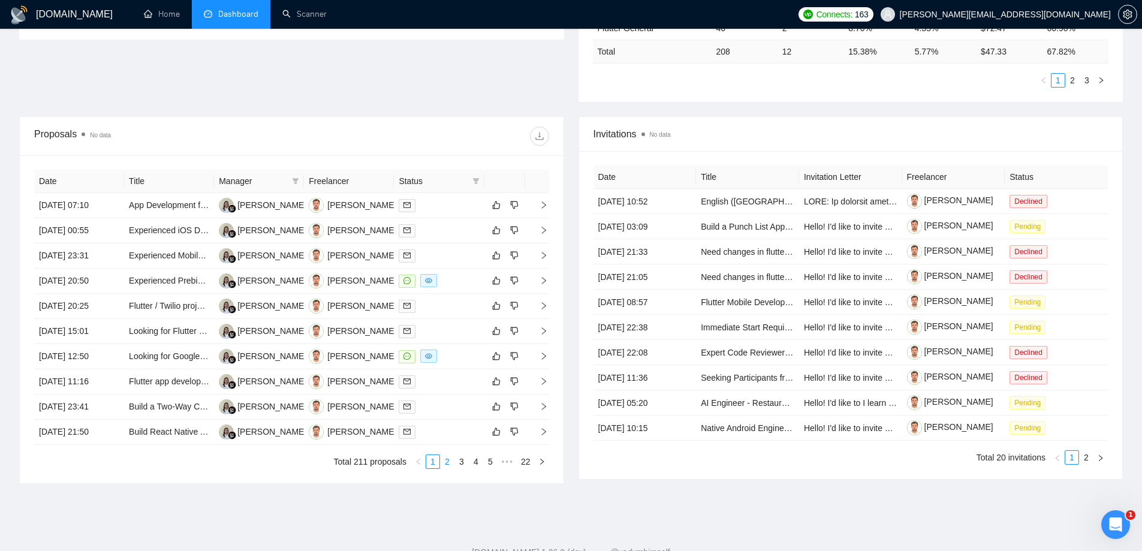
click at [446, 459] on link "2" at bounding box center [447, 461] width 13 height 13
click at [462, 462] on link "3" at bounding box center [461, 461] width 13 height 13
click at [479, 464] on link "4" at bounding box center [475, 461] width 13 height 13
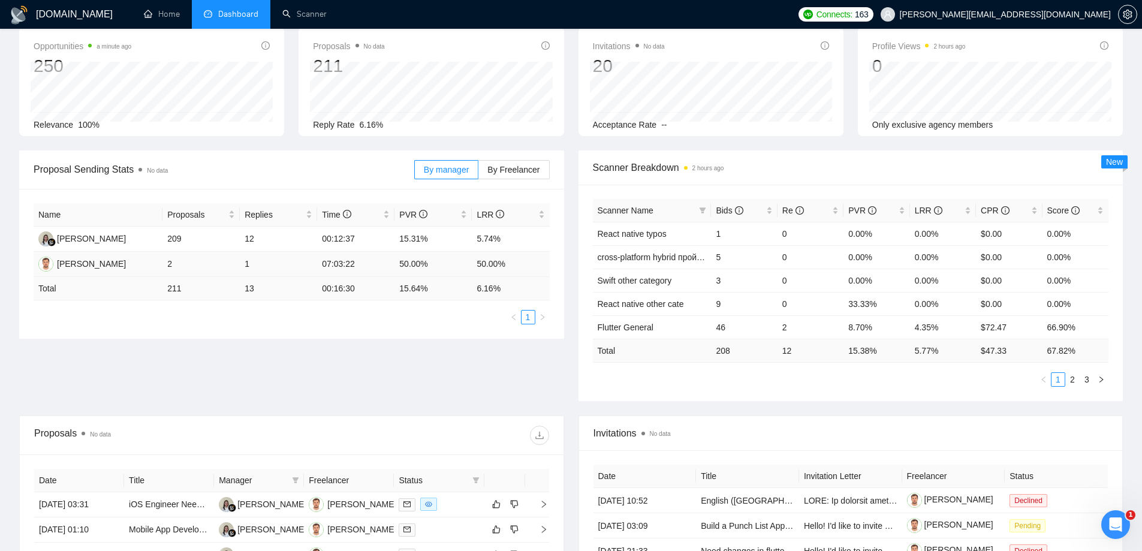
scroll to position [0, 0]
